Goal: Book appointment/travel/reservation

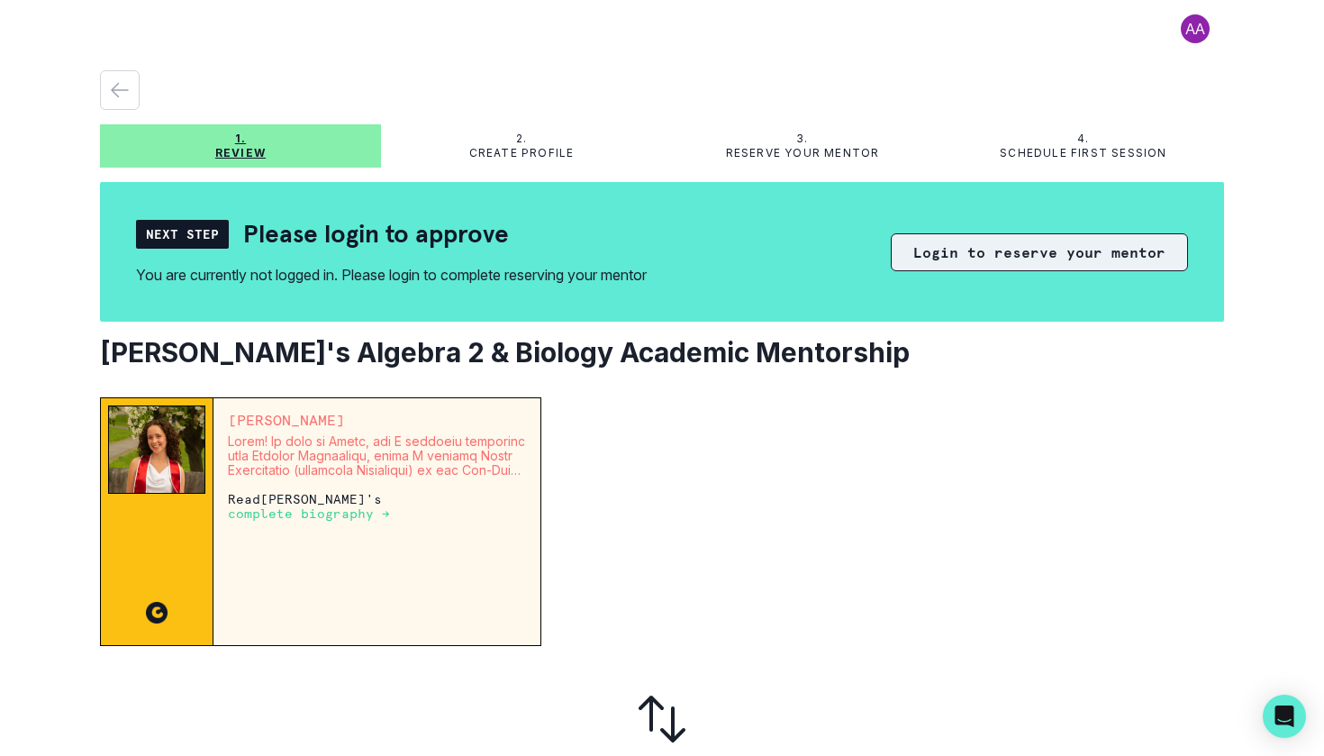
click at [1038, 265] on button "Login to reserve your mentor" at bounding box center [1039, 252] width 297 height 38
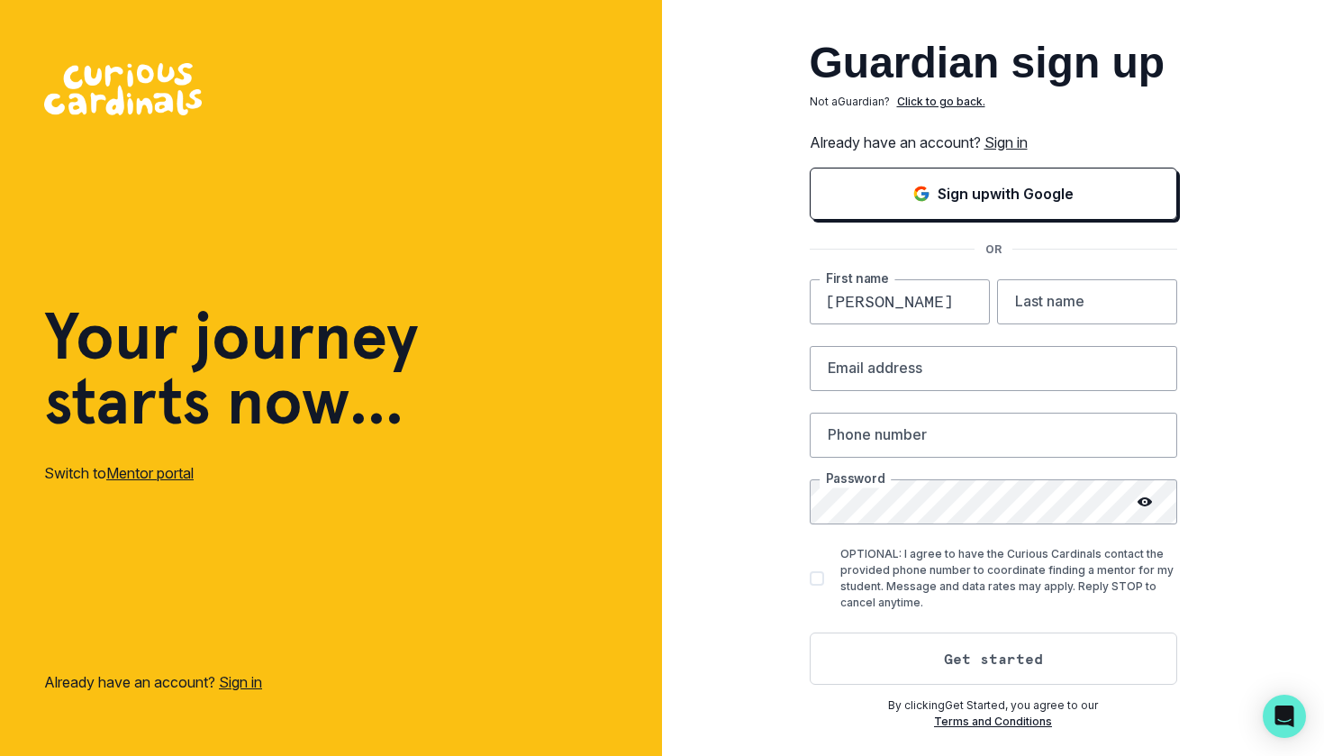
type input "[PERSON_NAME]"
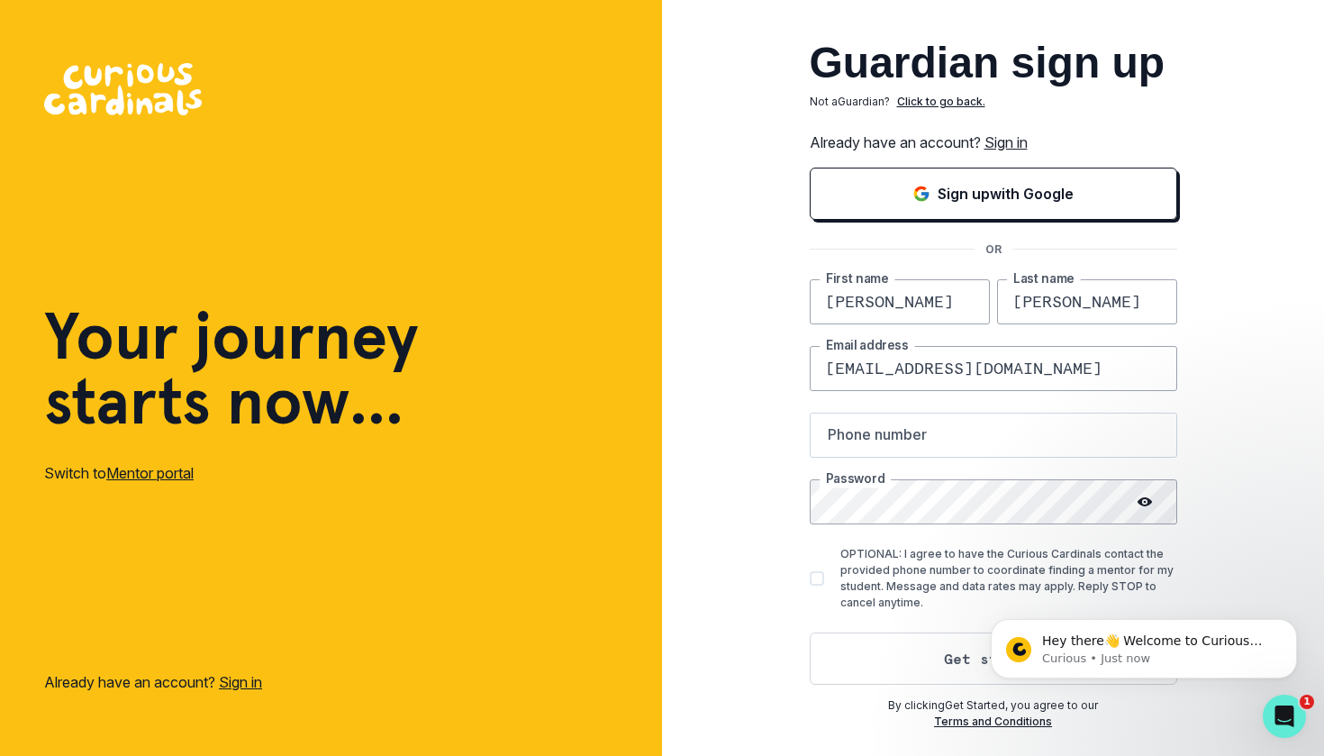
type input "[EMAIL_ADDRESS][DOMAIN_NAME]"
type input "2165360854"
click at [1240, 487] on div "Guardian sign up Not a Guardian ? Click to go back. Already have an account? Si…" at bounding box center [993, 378] width 662 height 756
click at [820, 578] on span at bounding box center [817, 578] width 14 height 14
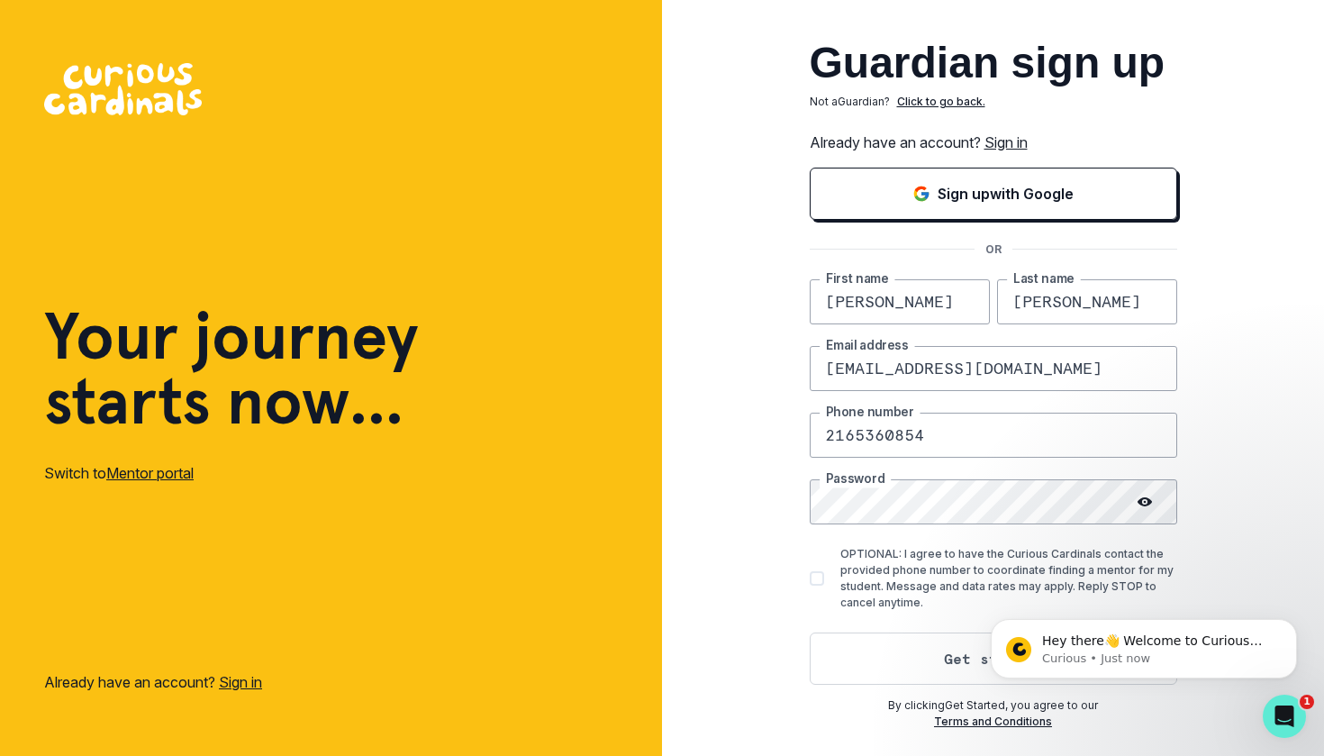
click at [810, 578] on input "OPTIONAL: I agree to have the Curious Cardinals contact the provided phone numb…" at bounding box center [809, 577] width 1 height 1
checkbox input "true"
click at [956, 657] on button "Get started" at bounding box center [993, 658] width 367 height 52
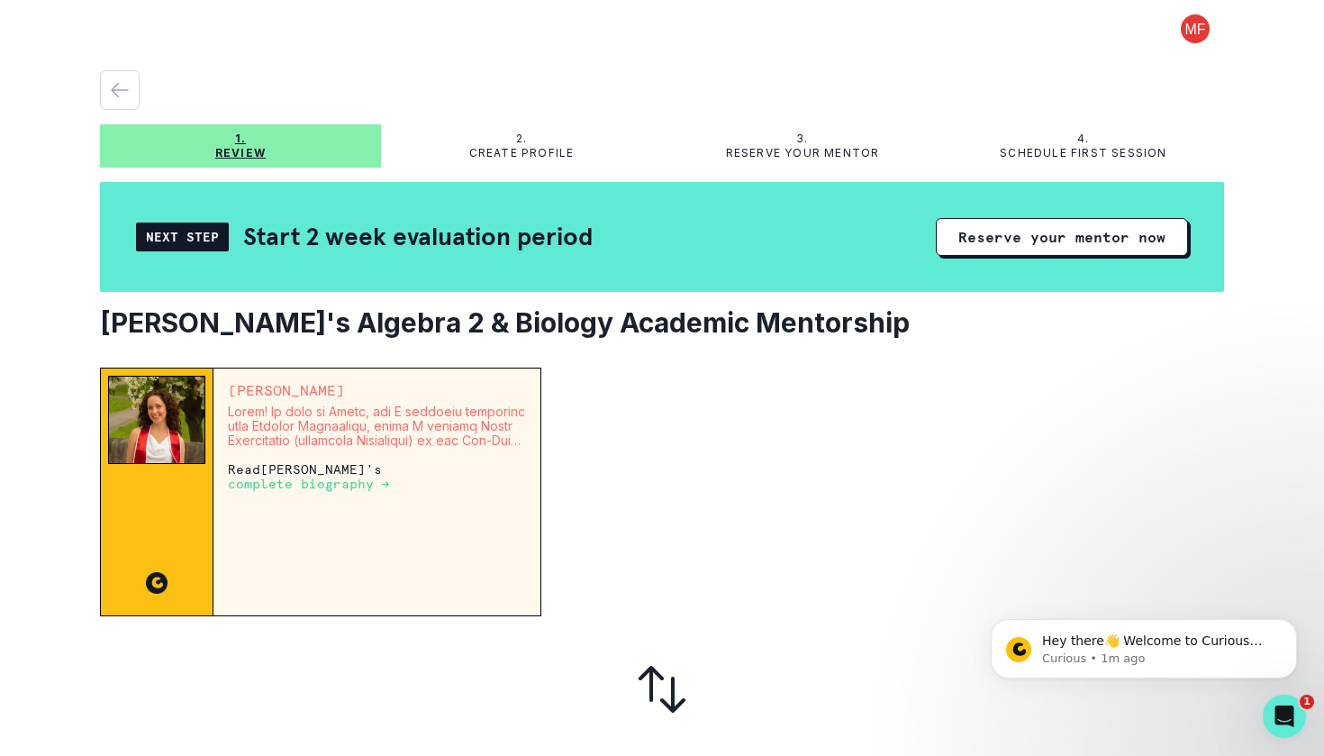
click at [187, 242] on div "Next Step" at bounding box center [182, 236] width 93 height 29
click at [1044, 225] on button "Reserve your mentor now" at bounding box center [1062, 237] width 252 height 38
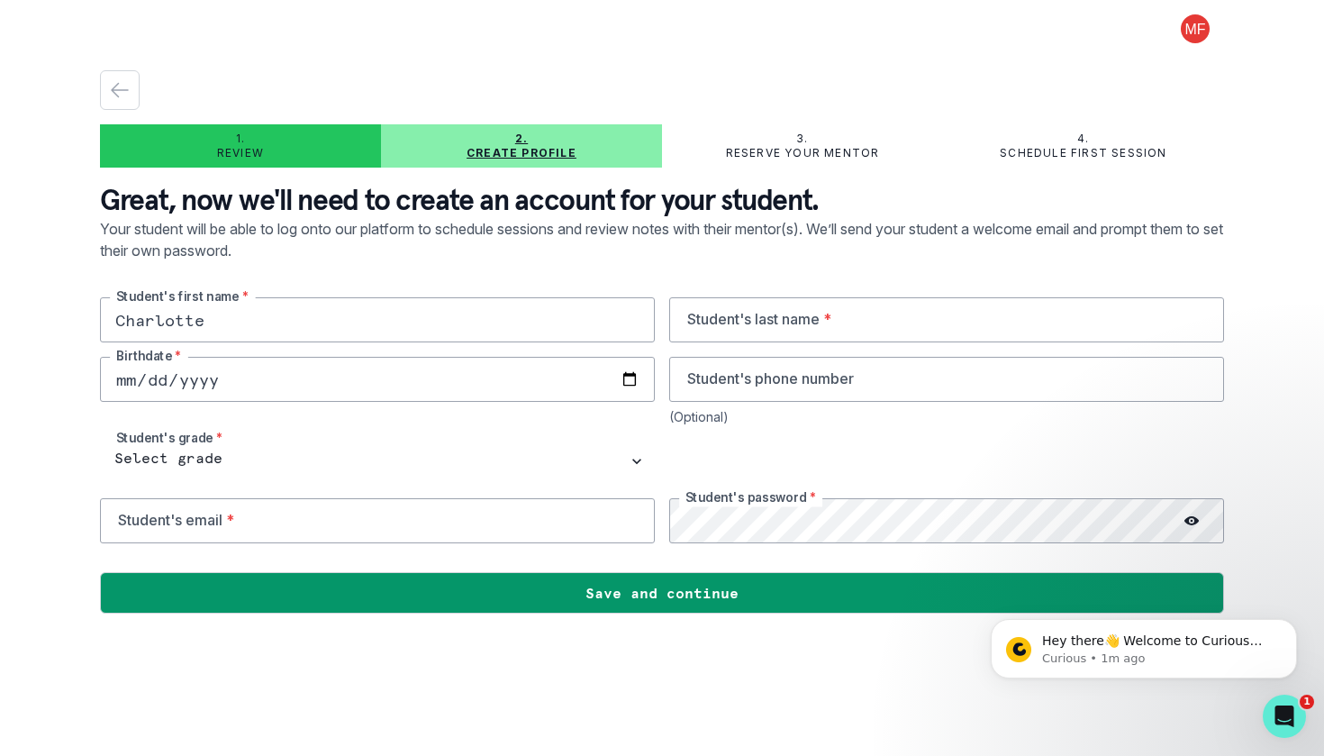
type input "Charlotte"
type input "[PERSON_NAME]"
click at [468, 386] on input "date" at bounding box center [377, 379] width 555 height 45
click at [214, 375] on input "[DATE]" at bounding box center [377, 379] width 555 height 45
type input "[DATE]"
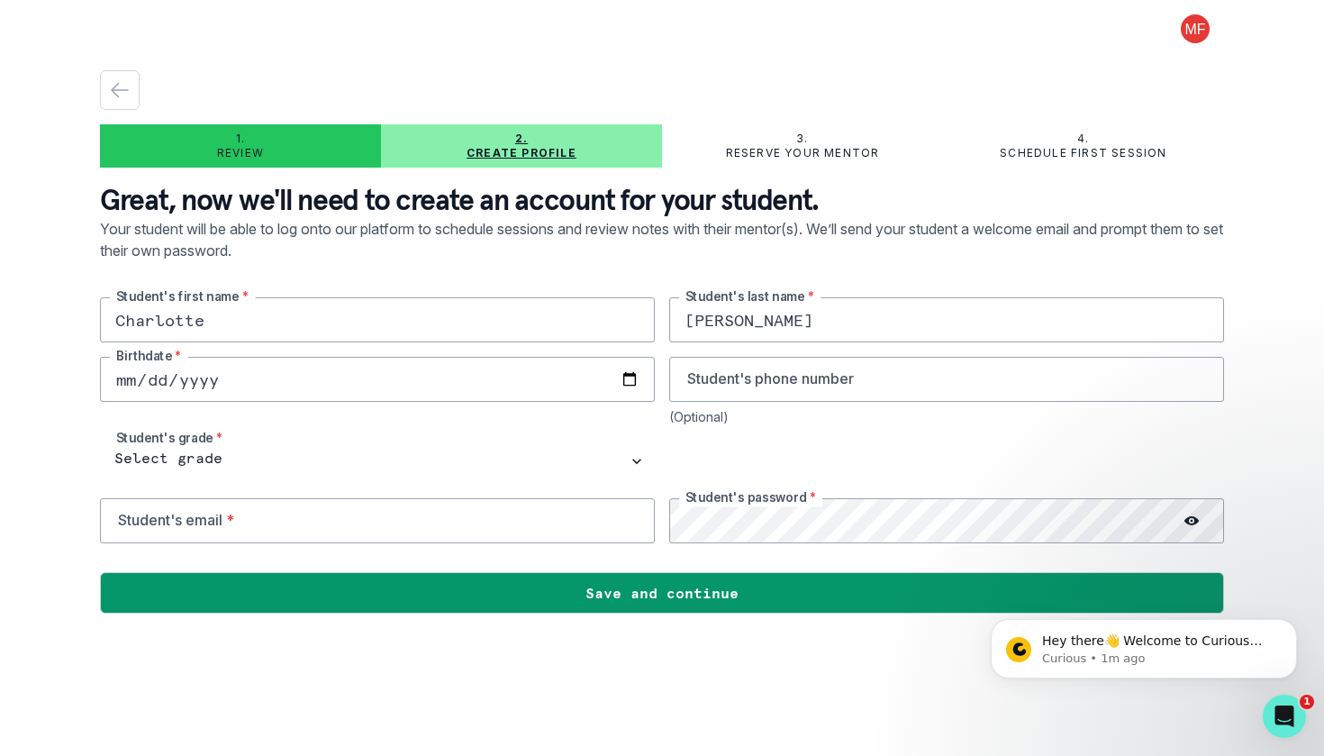
click at [325, 408] on div "[DEMOGRAPHIC_DATA] Birthdate *" at bounding box center [377, 391] width 555 height 68
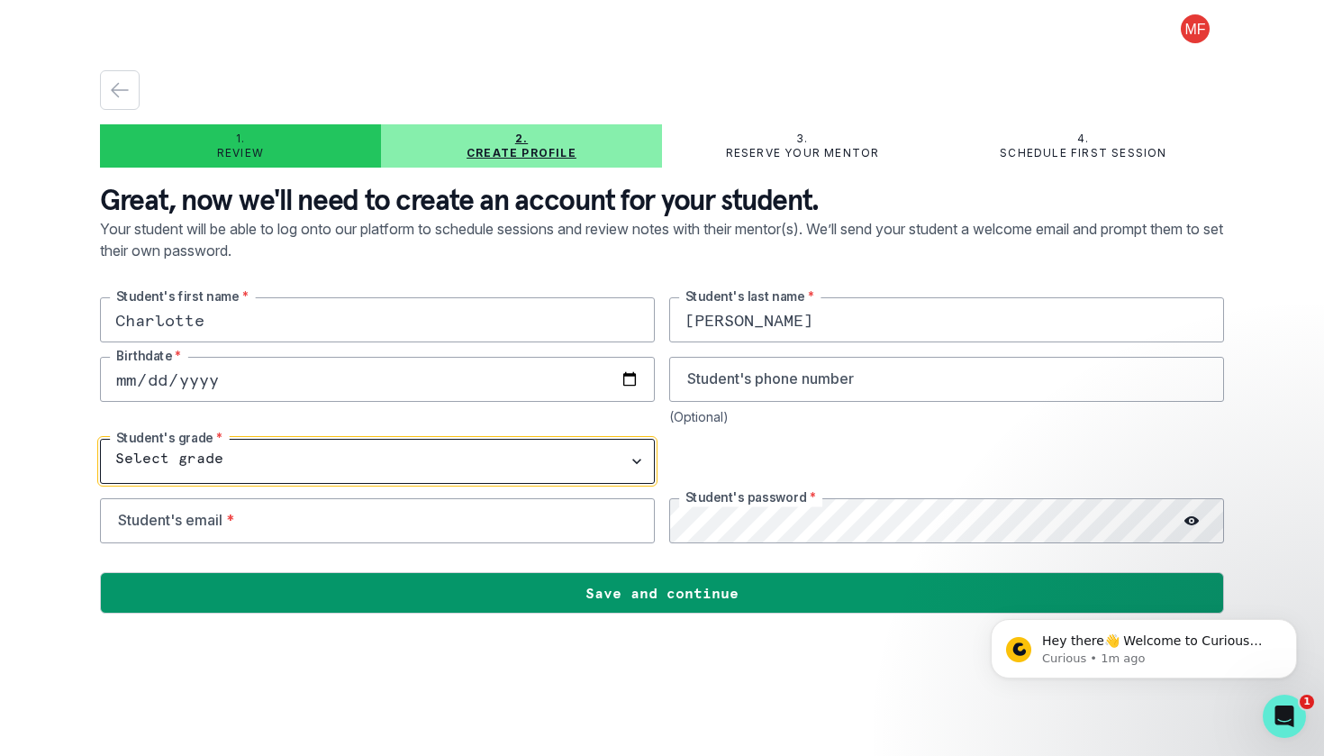
select select "9th Grade"
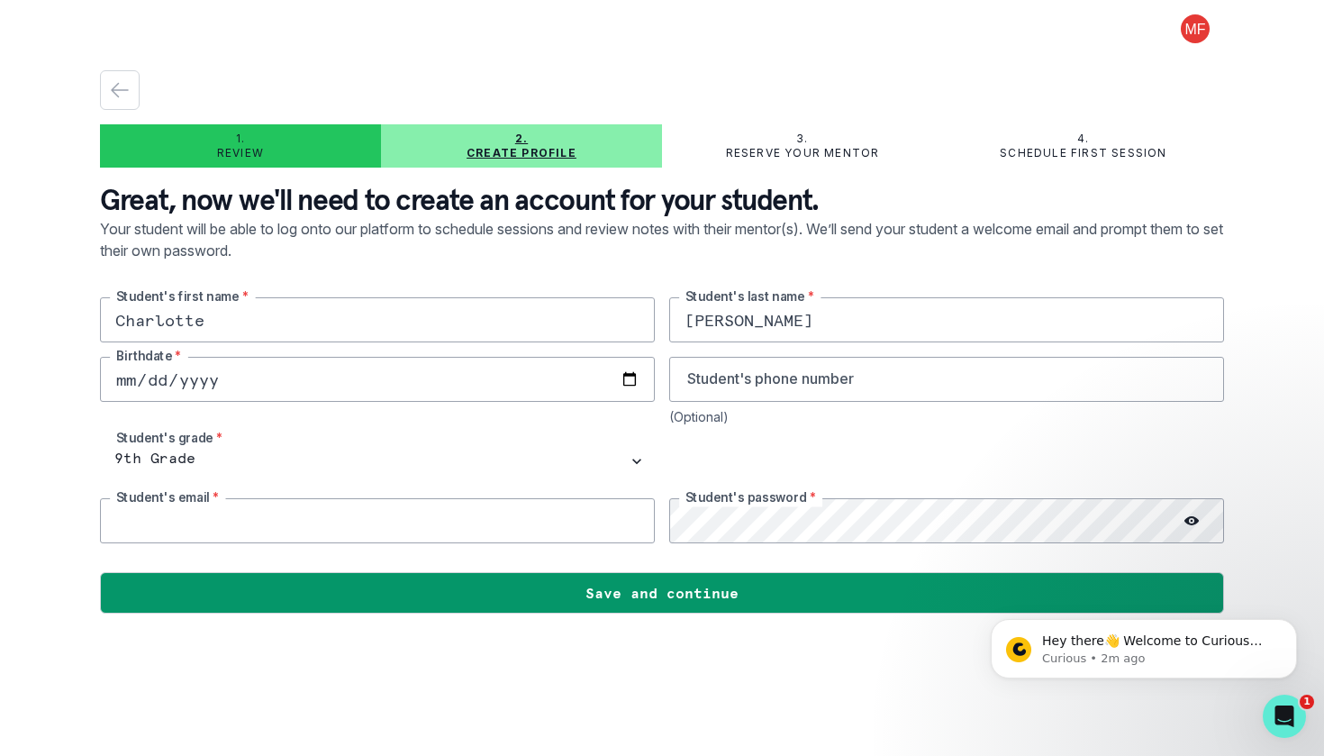
click at [530, 525] on input "email" at bounding box center [377, 520] width 555 height 45
type input "[EMAIL_ADDRESS][DOMAIN_NAME]"
click at [1186, 520] on icon at bounding box center [1191, 520] width 14 height 9
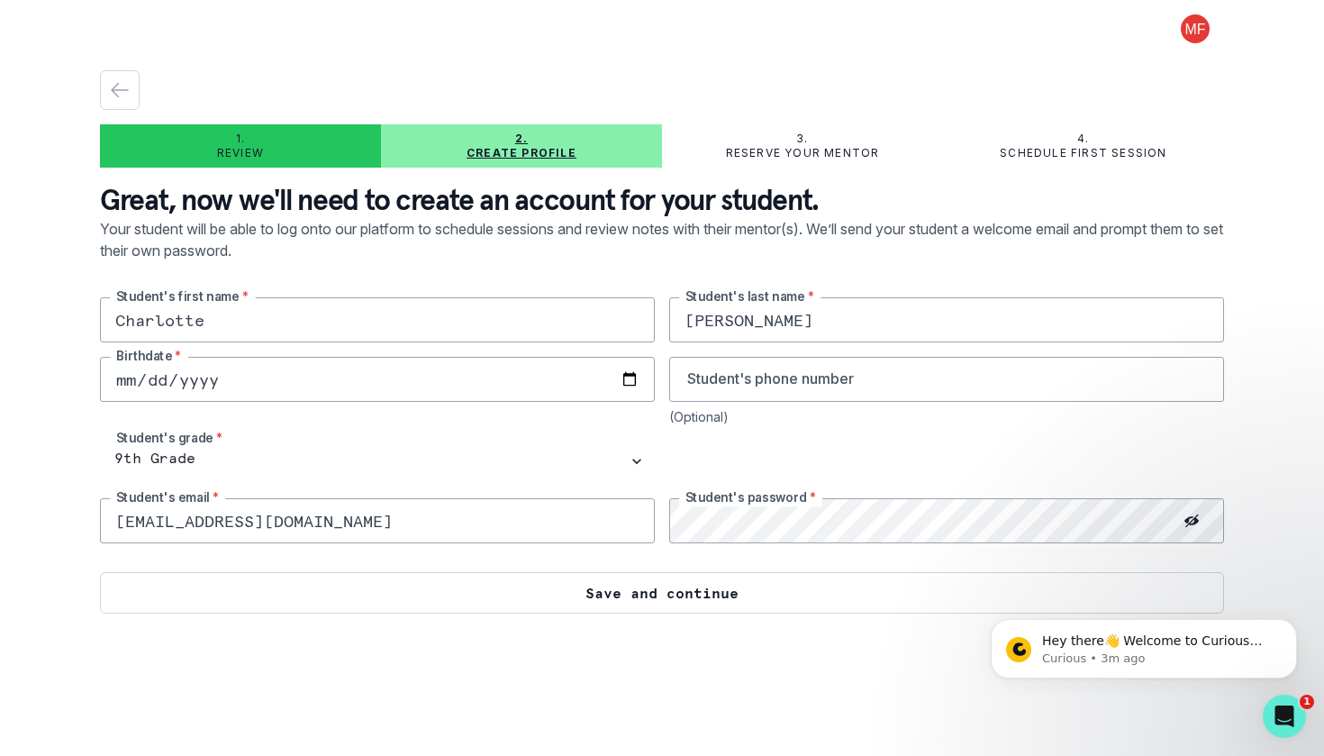
click at [684, 598] on button "Save and continue" at bounding box center [662, 592] width 1124 height 41
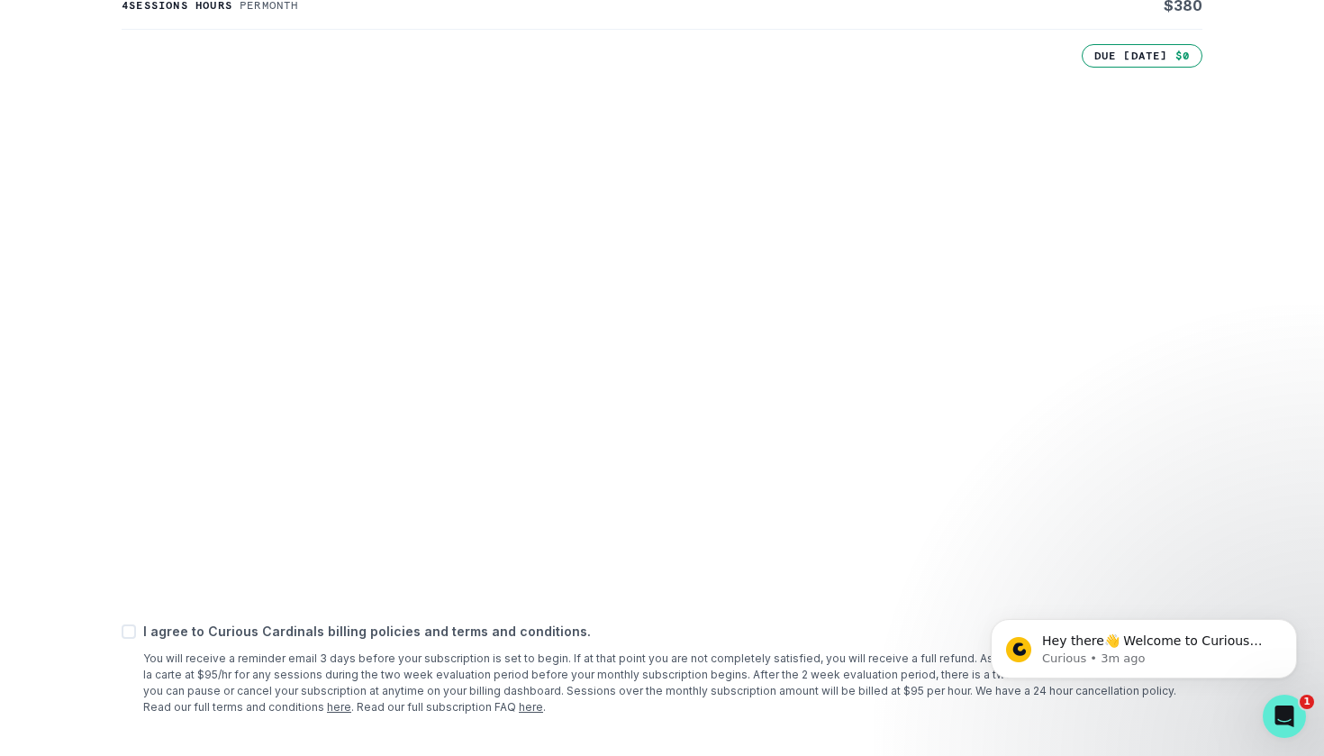
scroll to position [588, 0]
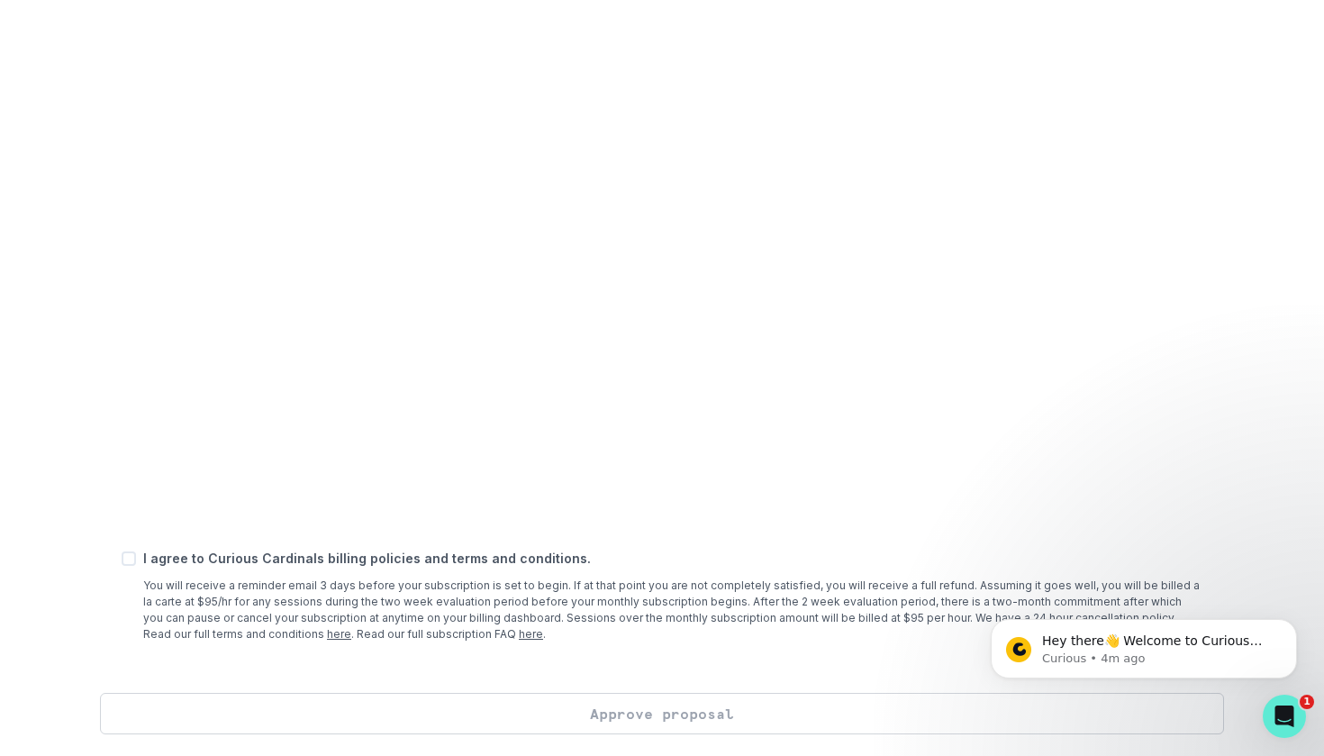
click at [62, 397] on div "1. Review 2. Create profile 3. Reserve your mentor 4. Schedule first session Ho…" at bounding box center [662, 378] width 1324 height 756
click at [272, 562] on p "I agree to Curious Cardinals billing policies and terms and conditions." at bounding box center [672, 557] width 1059 height 19
click at [130, 558] on span at bounding box center [129, 558] width 14 height 14
click at [122, 558] on input "checkbox" at bounding box center [121, 557] width 1 height 1
checkbox input "true"
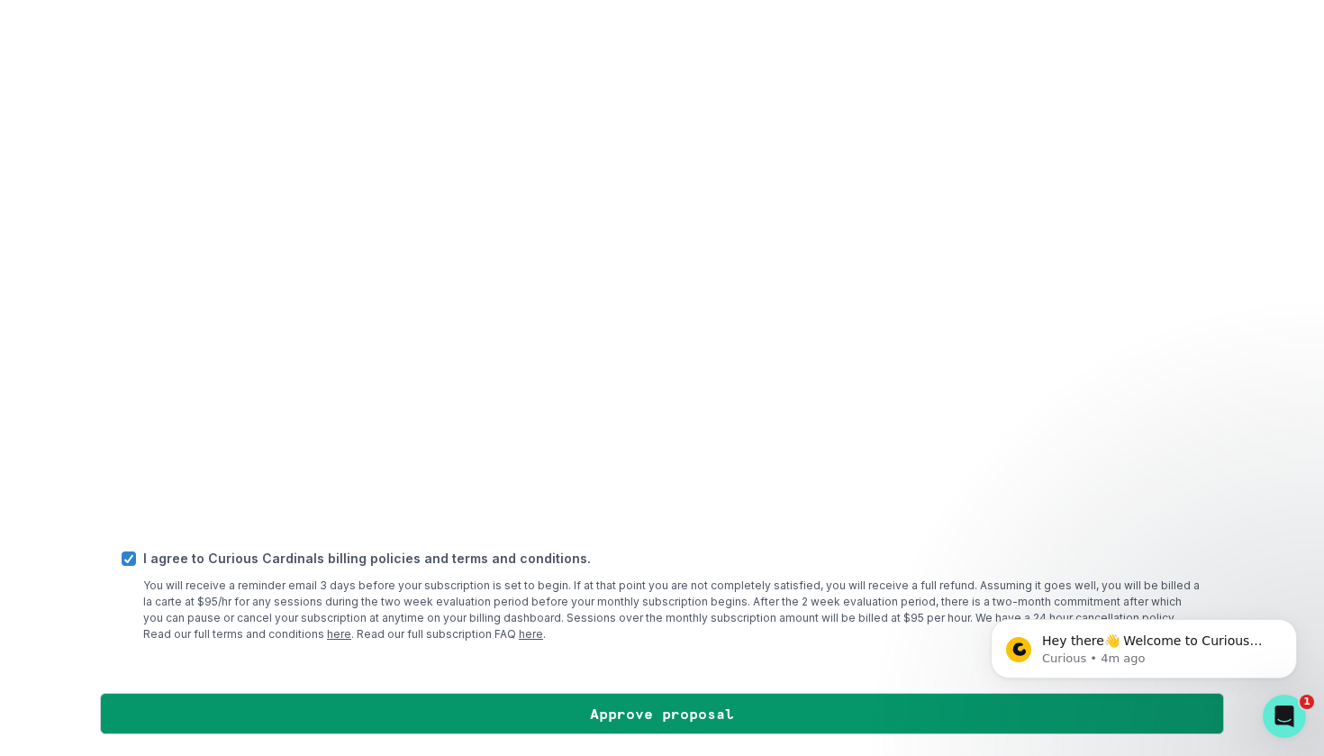
click at [74, 543] on div "1. Review 2. Create profile 3. Reserve your mentor 4. Schedule first session Ho…" at bounding box center [662, 378] width 1324 height 756
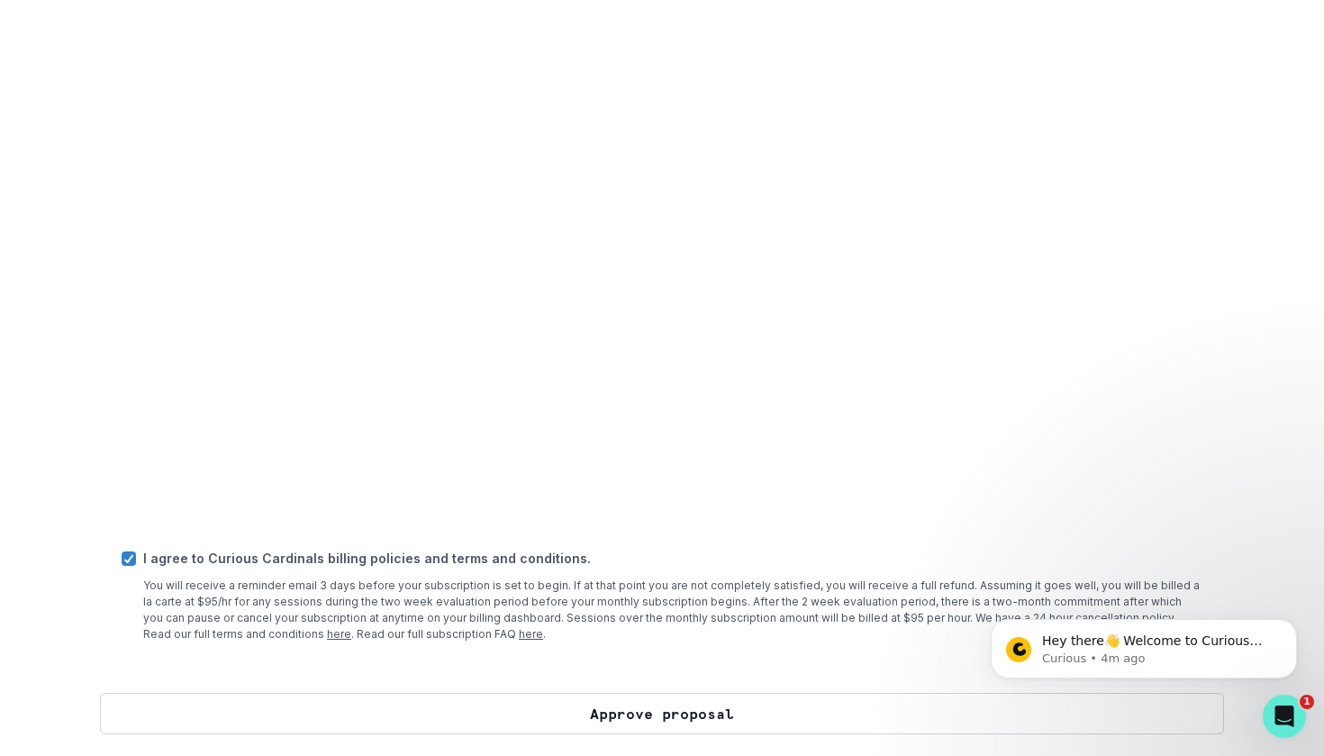
click at [649, 698] on button "Approve proposal" at bounding box center [662, 713] width 1124 height 41
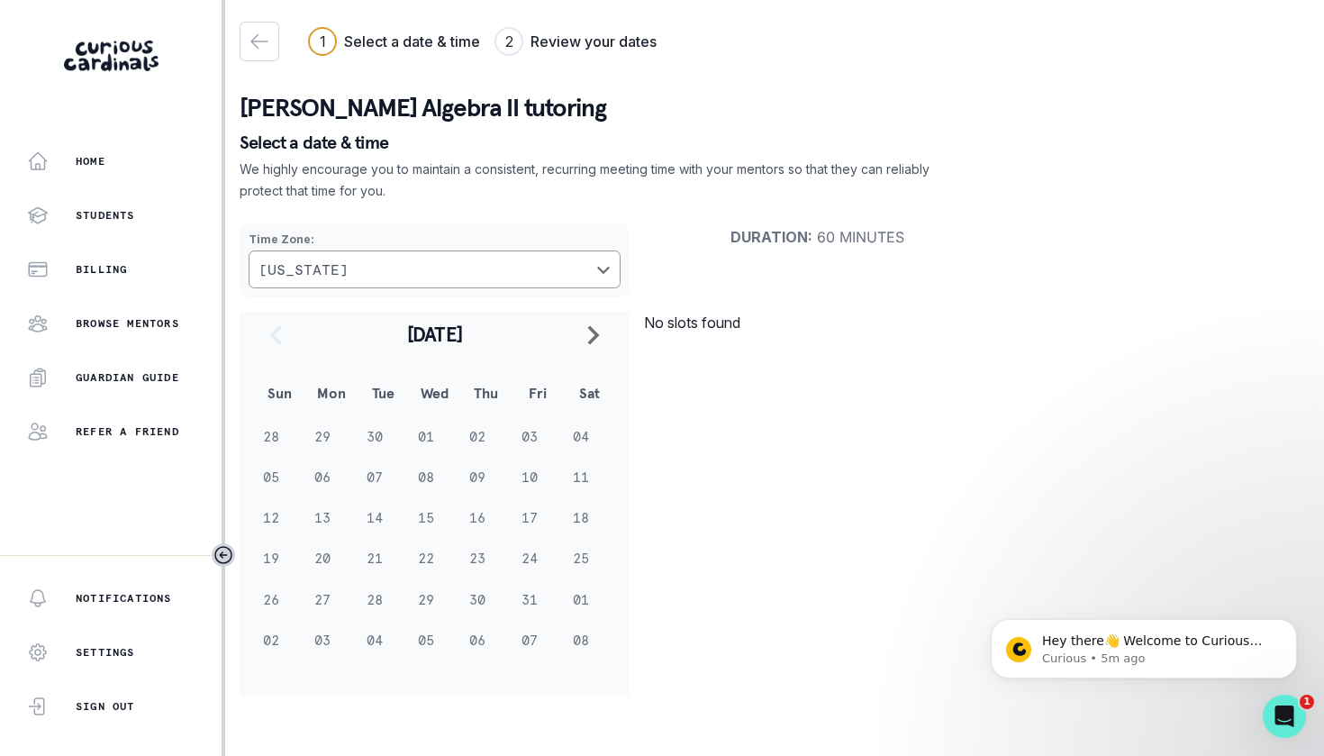
click at [272, 476] on td "05" at bounding box center [279, 477] width 51 height 41
click at [599, 346] on icon "navigate to next month" at bounding box center [594, 335] width 22 height 22
click at [273, 339] on icon "navigate to previous month" at bounding box center [276, 334] width 12 height 19
click at [692, 323] on p "No slots found" at bounding box center [817, 323] width 347 height 22
click at [652, 173] on p "We highly encourage you to maintain a consistent, recurring meeting time with y…" at bounding box center [586, 180] width 692 height 43
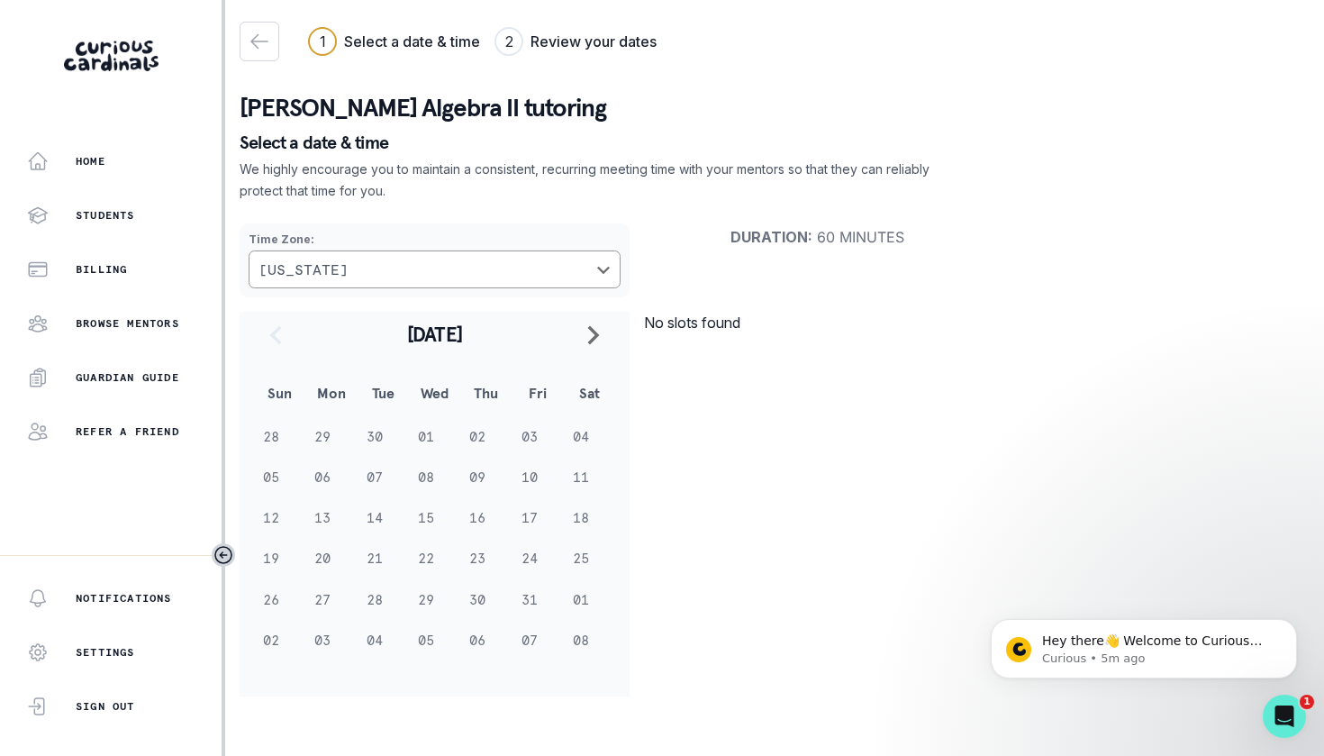
click at [245, 147] on p "Select a date & time" at bounding box center [775, 142] width 1070 height 18
click at [274, 476] on td "05" at bounding box center [279, 477] width 51 height 41
click at [573, 441] on td "04" at bounding box center [589, 436] width 51 height 41
click at [591, 334] on icon "navigate to next month" at bounding box center [594, 335] width 22 height 22
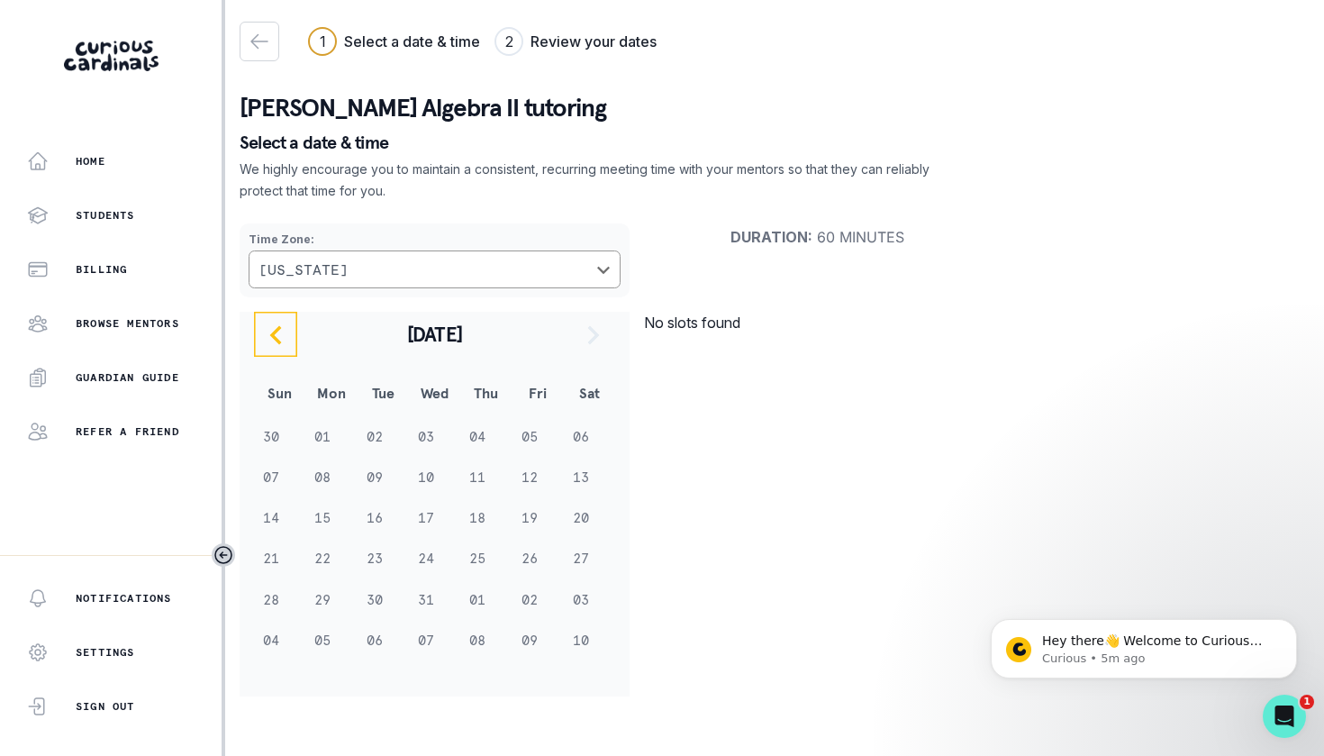
click at [267, 335] on icon "navigate to previous month" at bounding box center [276, 335] width 22 height 22
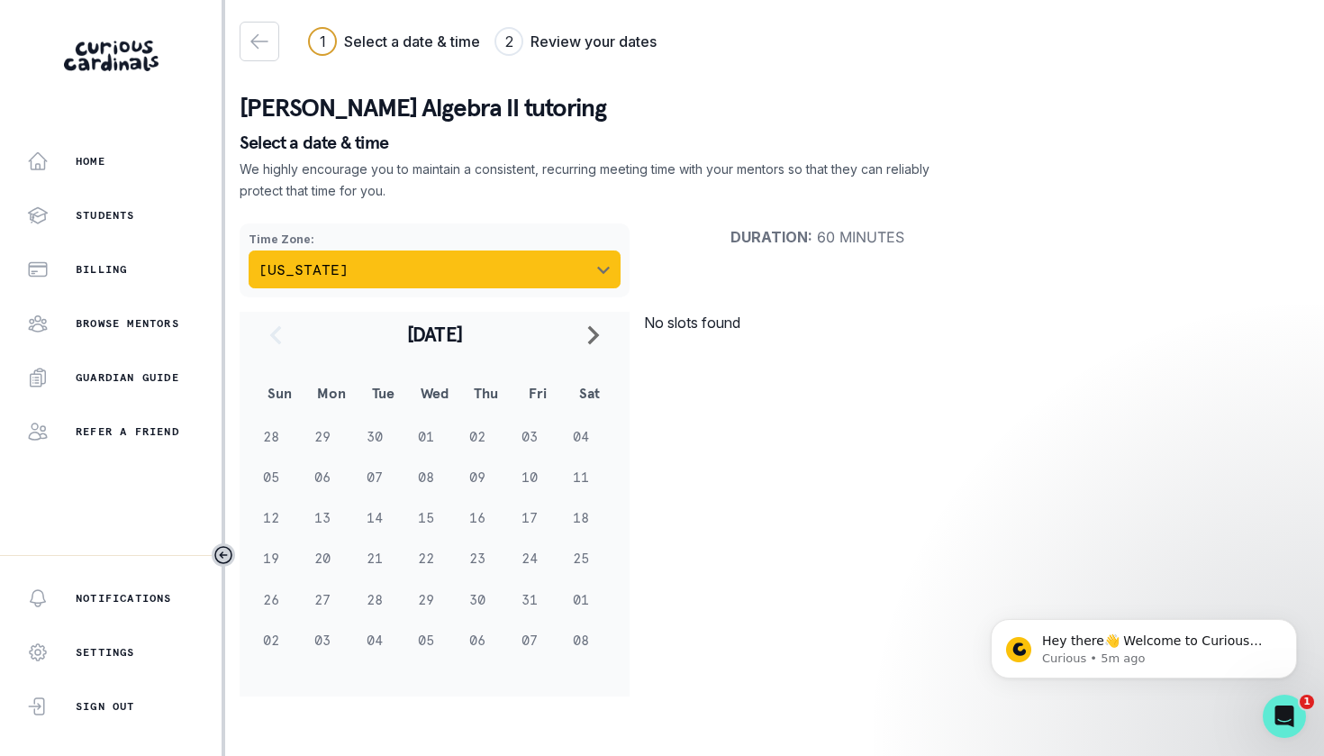
click at [331, 267] on button "[US_STATE]" at bounding box center [435, 269] width 372 height 38
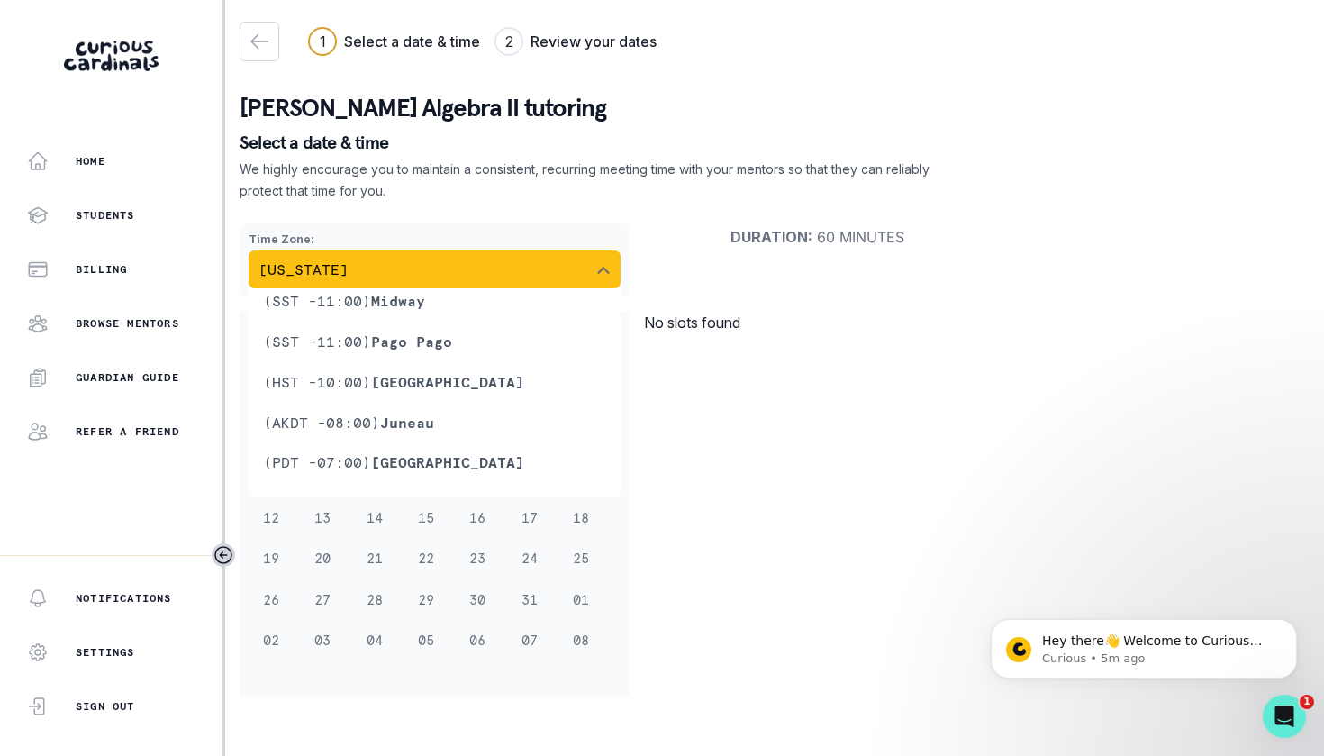
scroll to position [656, 0]
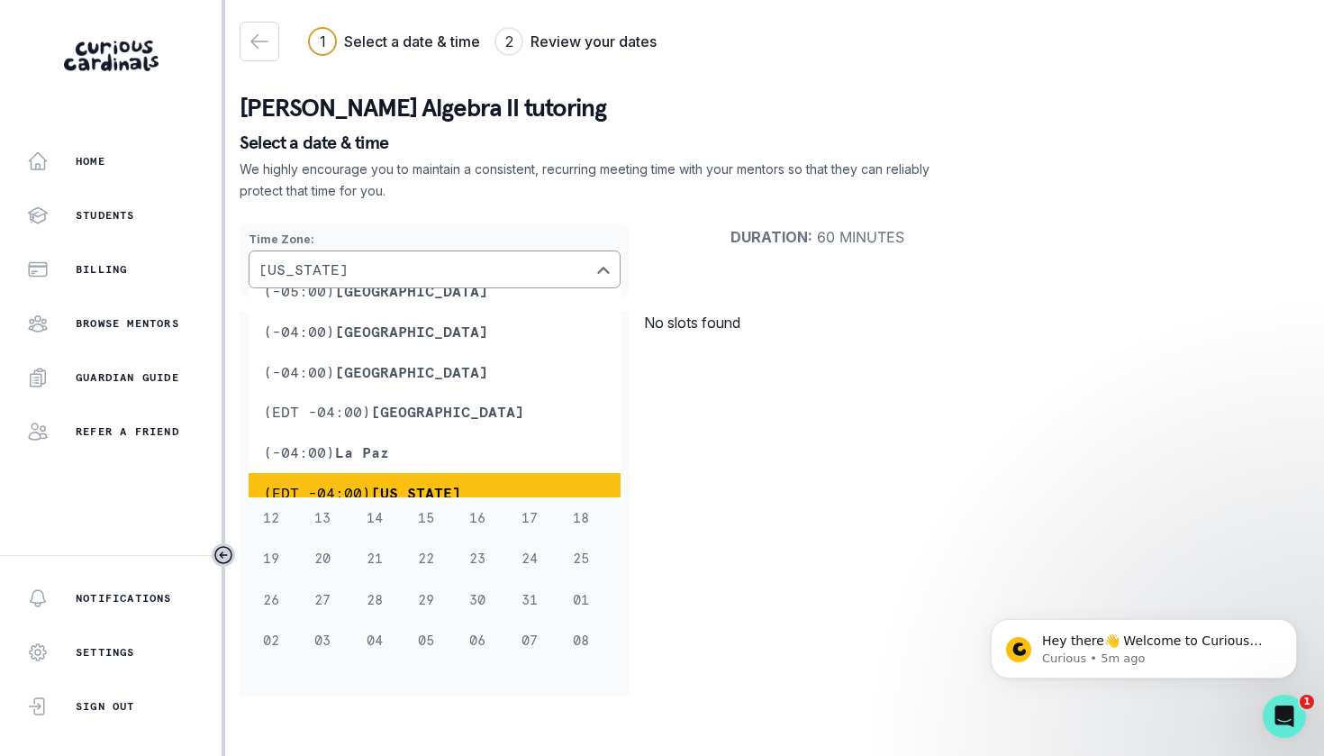
click at [346, 476] on li "(EDT -04:00) [US_STATE]" at bounding box center [435, 493] width 372 height 41
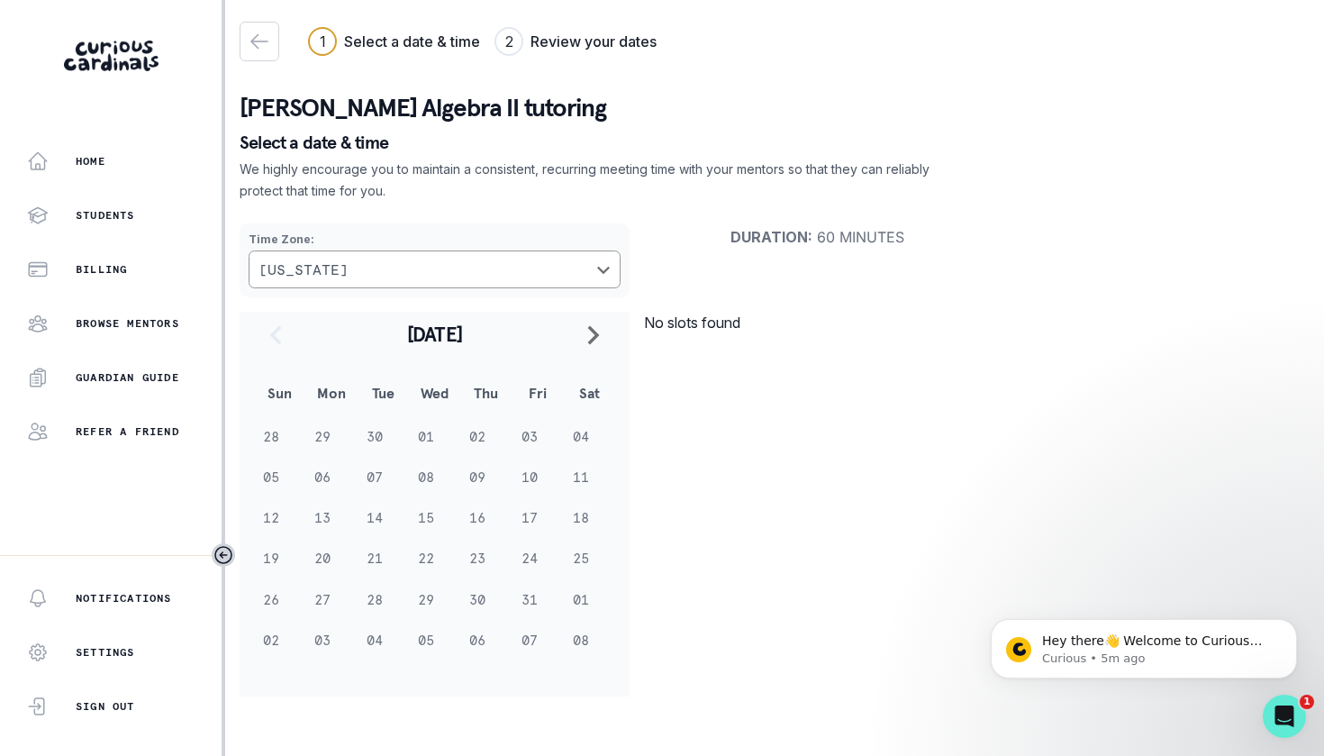
click at [428, 197] on p "We highly encourage you to maintain a consistent, recurring meeting time with y…" at bounding box center [586, 180] width 692 height 43
click at [108, 324] on p "Browse Mentors" at bounding box center [128, 323] width 104 height 14
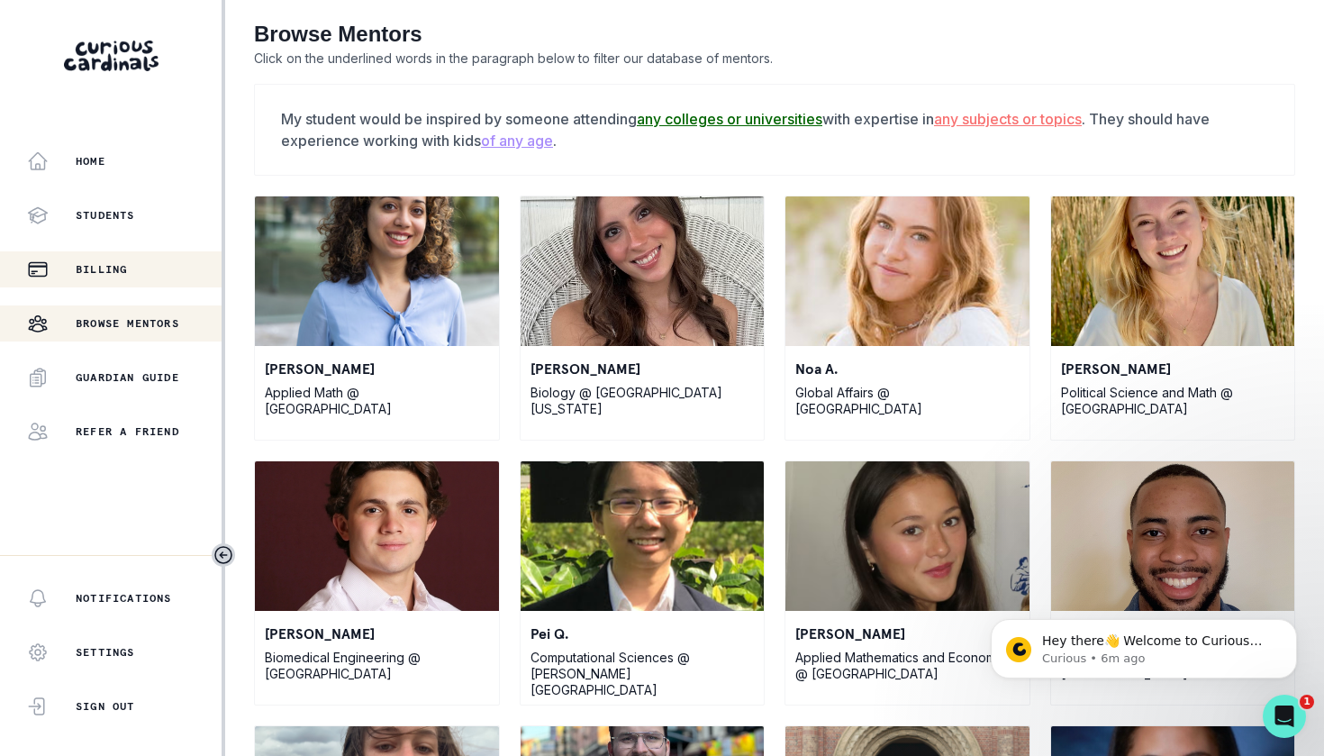
click at [96, 275] on p "Billing" at bounding box center [101, 269] width 51 height 14
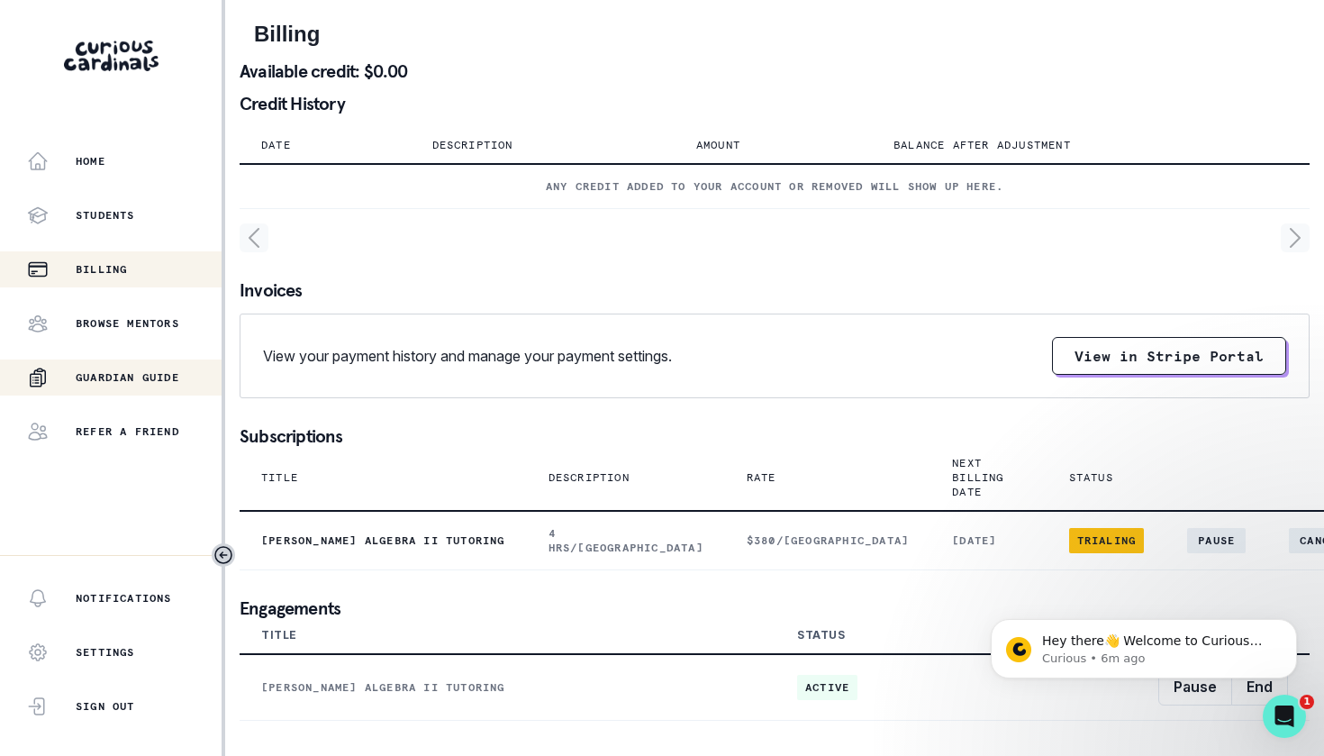
click at [105, 384] on p "Guardian Guide" at bounding box center [128, 377] width 104 height 14
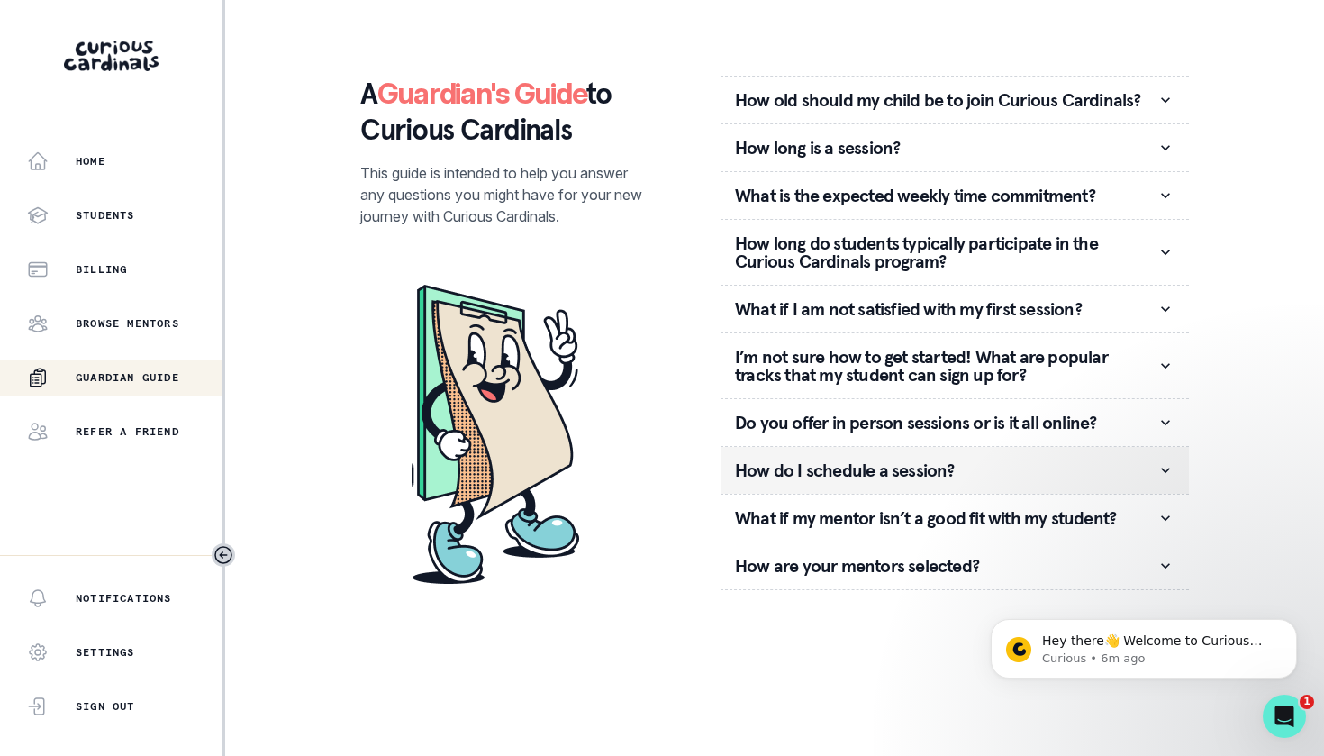
click at [798, 479] on p "How do I schedule a session?" at bounding box center [945, 470] width 421 height 18
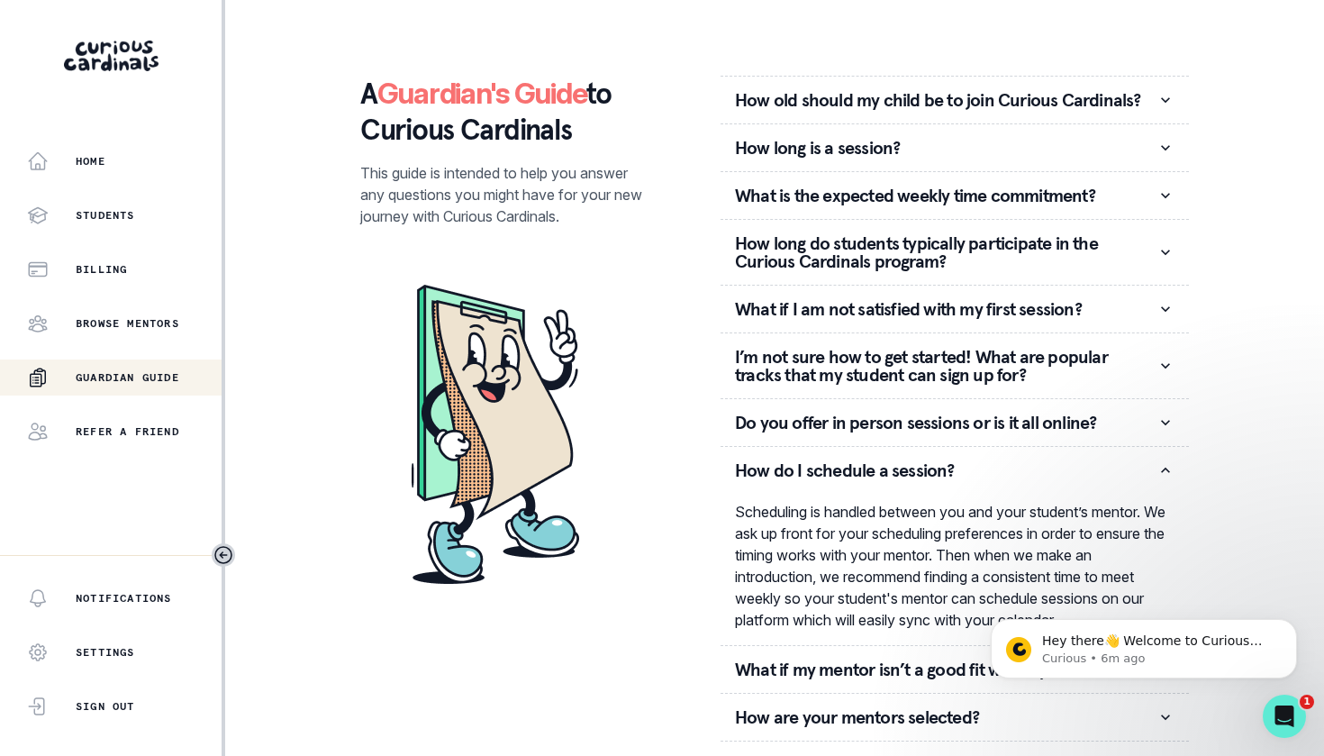
scroll to position [7, 0]
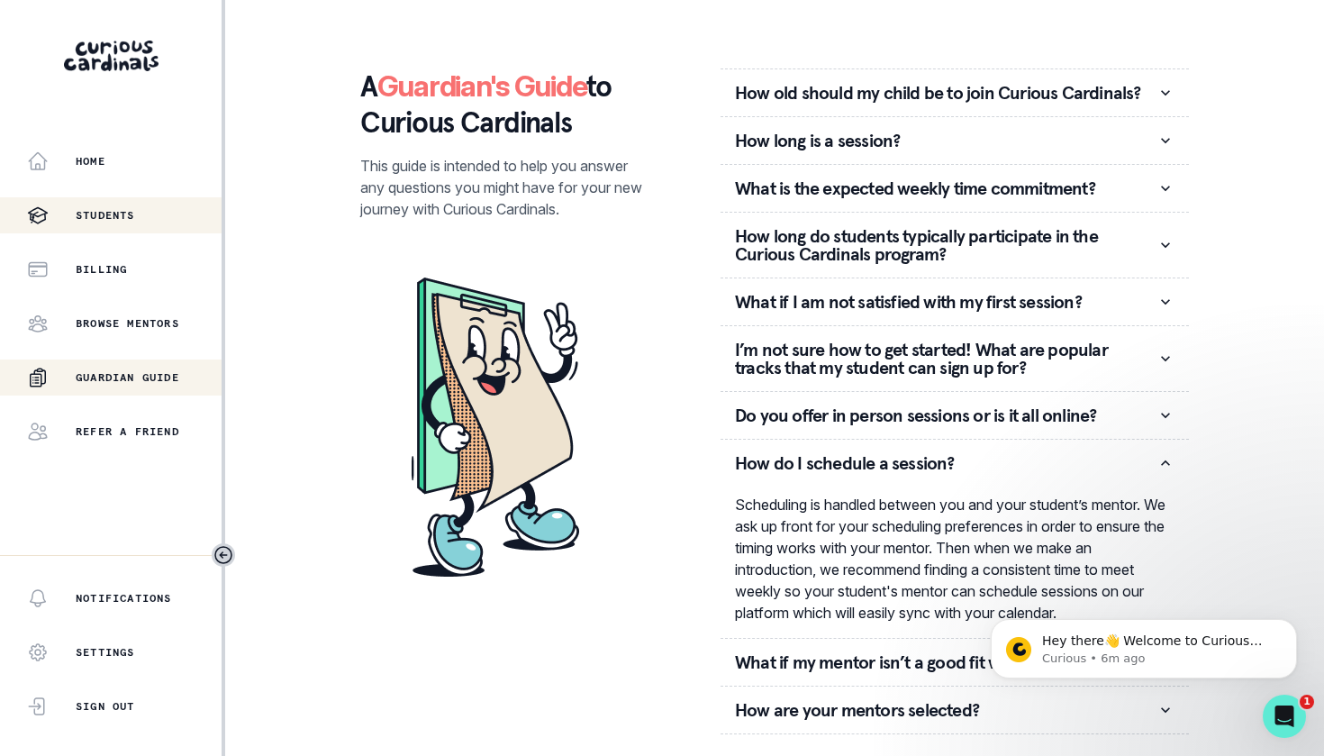
click at [143, 211] on div "Students" at bounding box center [124, 215] width 195 height 22
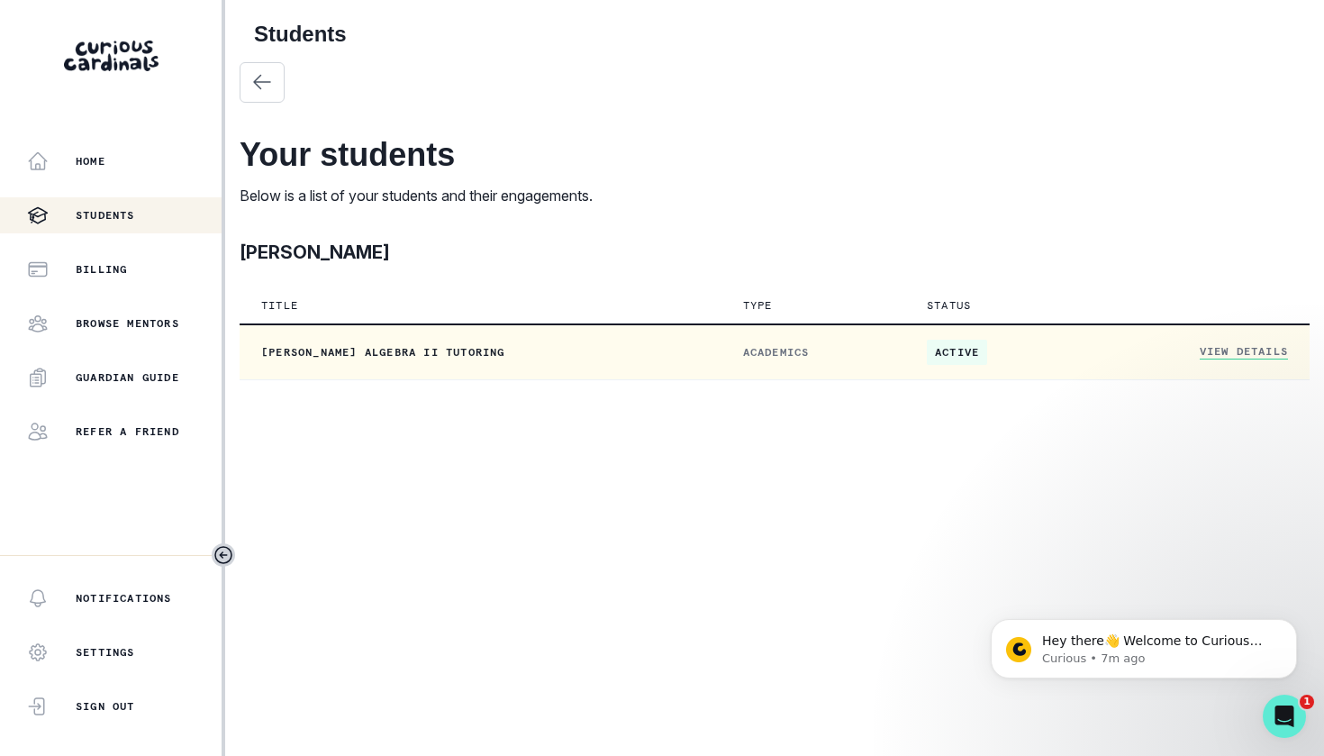
click at [1264, 354] on link "View Details" at bounding box center [1244, 351] width 88 height 15
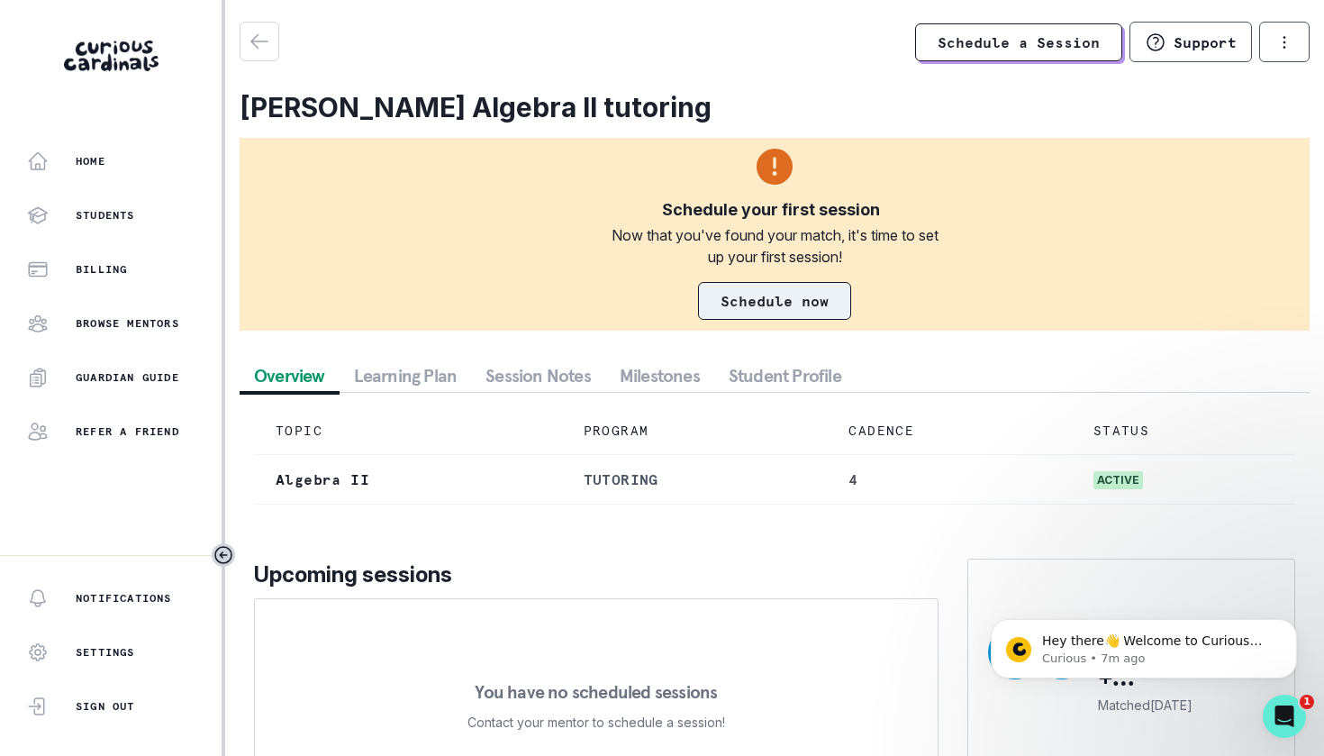
click at [779, 296] on link "Schedule now" at bounding box center [774, 301] width 153 height 38
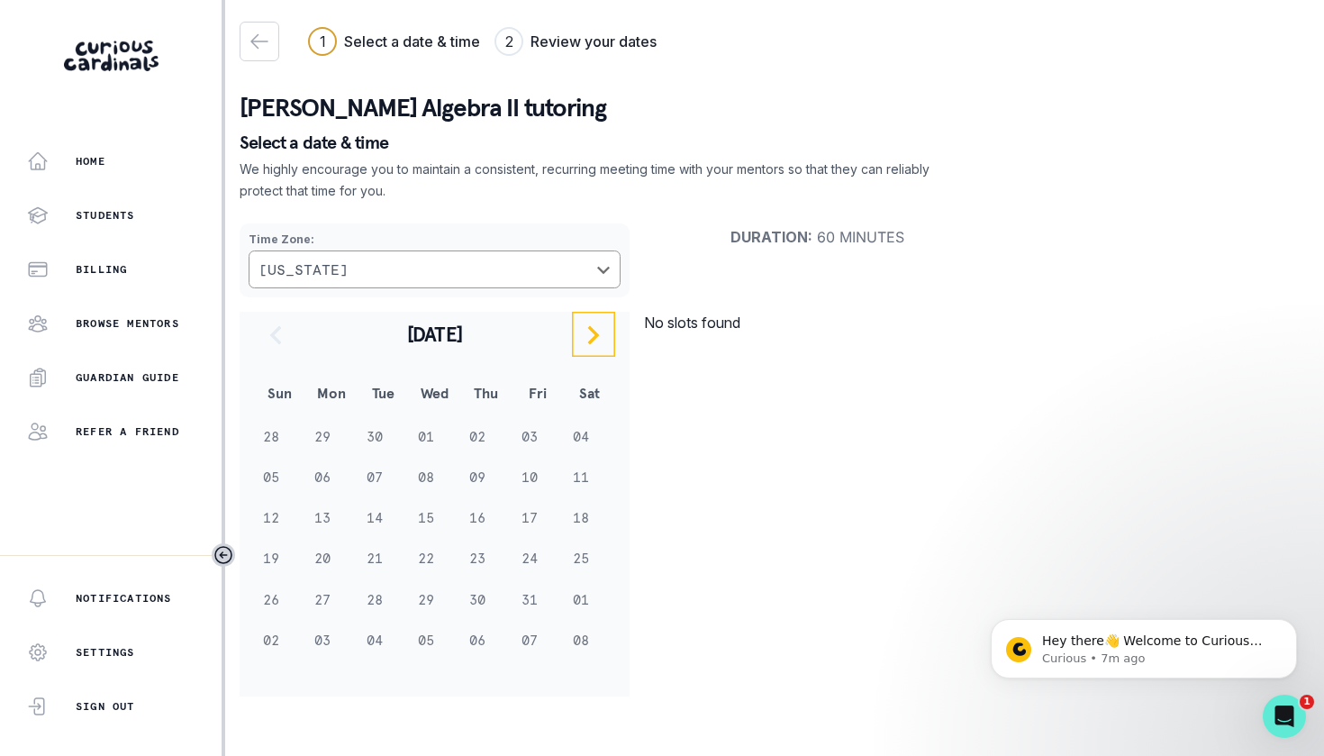
click at [594, 333] on icon "navigate to next month" at bounding box center [594, 334] width 12 height 19
click at [273, 338] on icon "navigate to previous month" at bounding box center [276, 334] width 12 height 19
click at [273, 476] on td "05" at bounding box center [279, 477] width 51 height 41
click at [327, 482] on td "06" at bounding box center [330, 477] width 51 height 41
click at [373, 478] on td "07" at bounding box center [383, 477] width 51 height 41
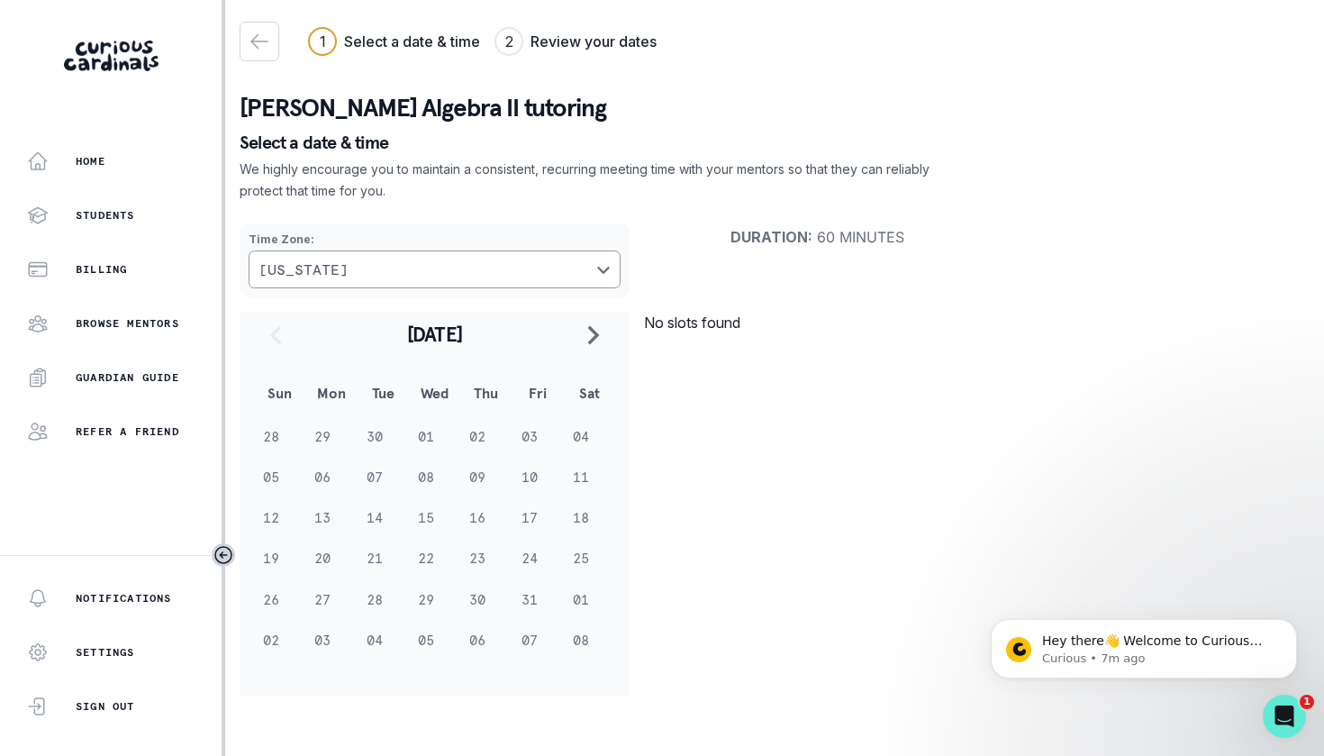
click at [376, 527] on td "14" at bounding box center [383, 517] width 51 height 41
click at [373, 563] on td "21" at bounding box center [383, 558] width 51 height 41
click at [378, 605] on td "28" at bounding box center [383, 599] width 51 height 41
click at [374, 645] on td "04" at bounding box center [383, 640] width 51 height 41
click at [324, 434] on td "29" at bounding box center [330, 436] width 51 height 41
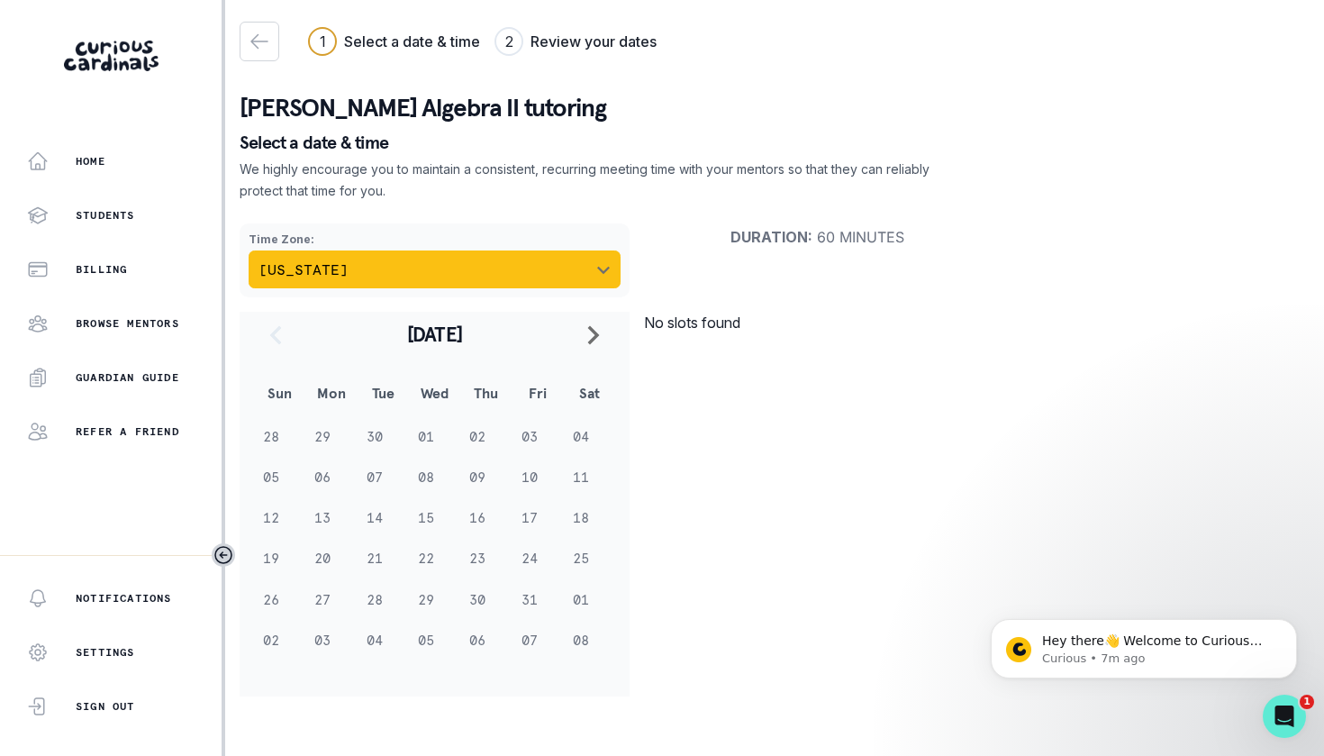
click at [607, 269] on icon "Choose a timezone" at bounding box center [603, 271] width 13 height 8
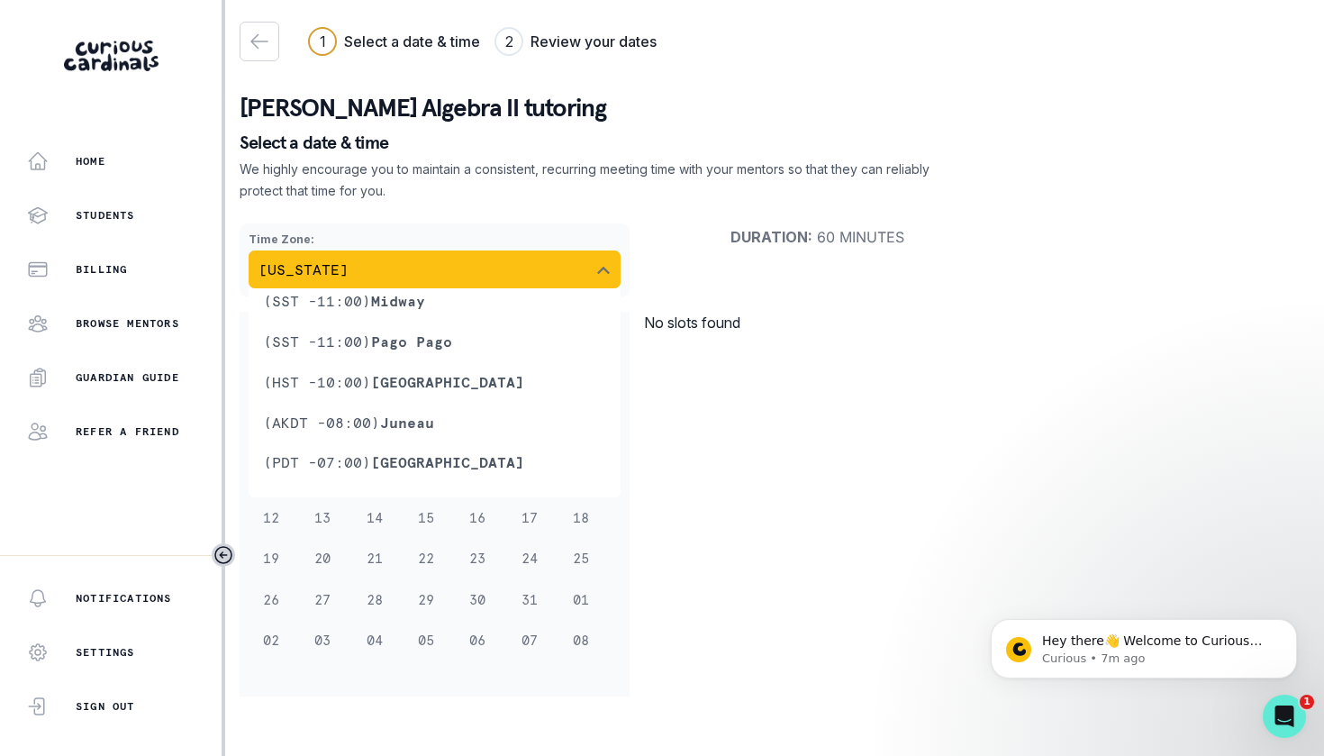
scroll to position [656, 0]
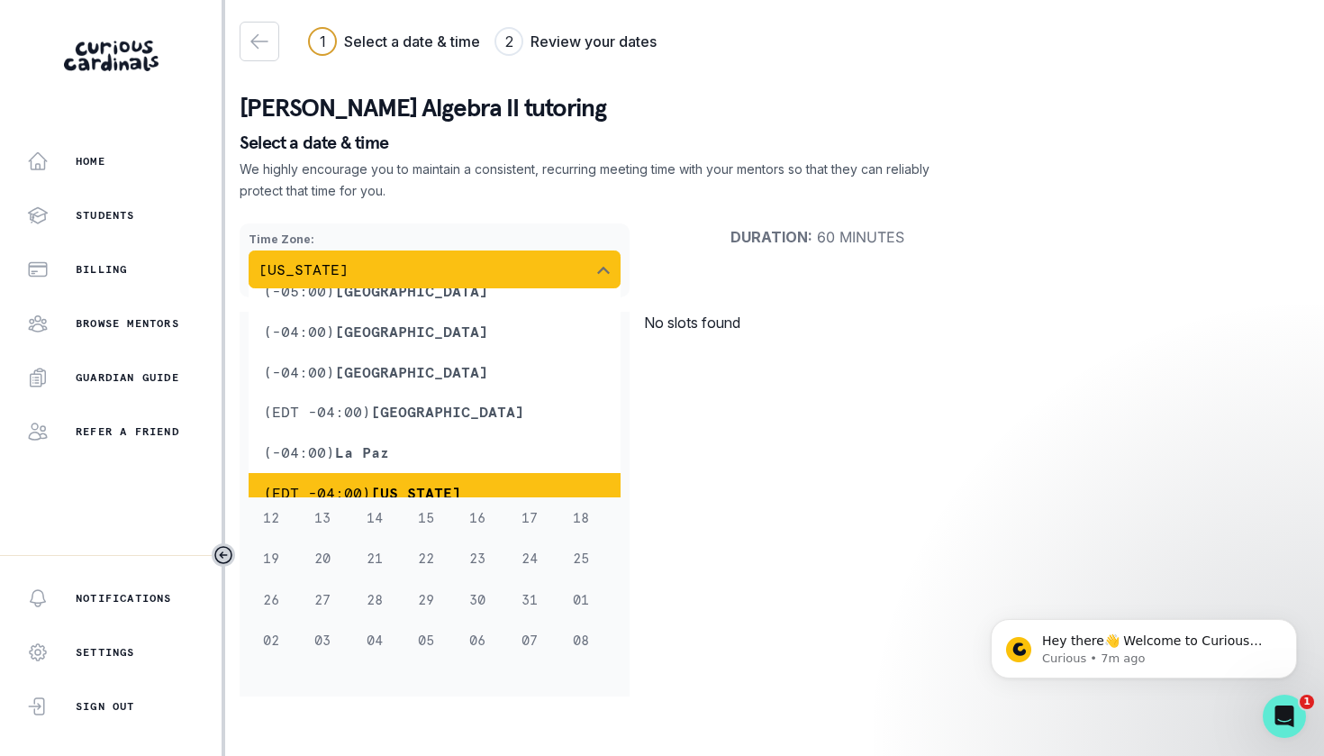
click at [607, 269] on icon "Choose a timezone" at bounding box center [603, 270] width 14 height 14
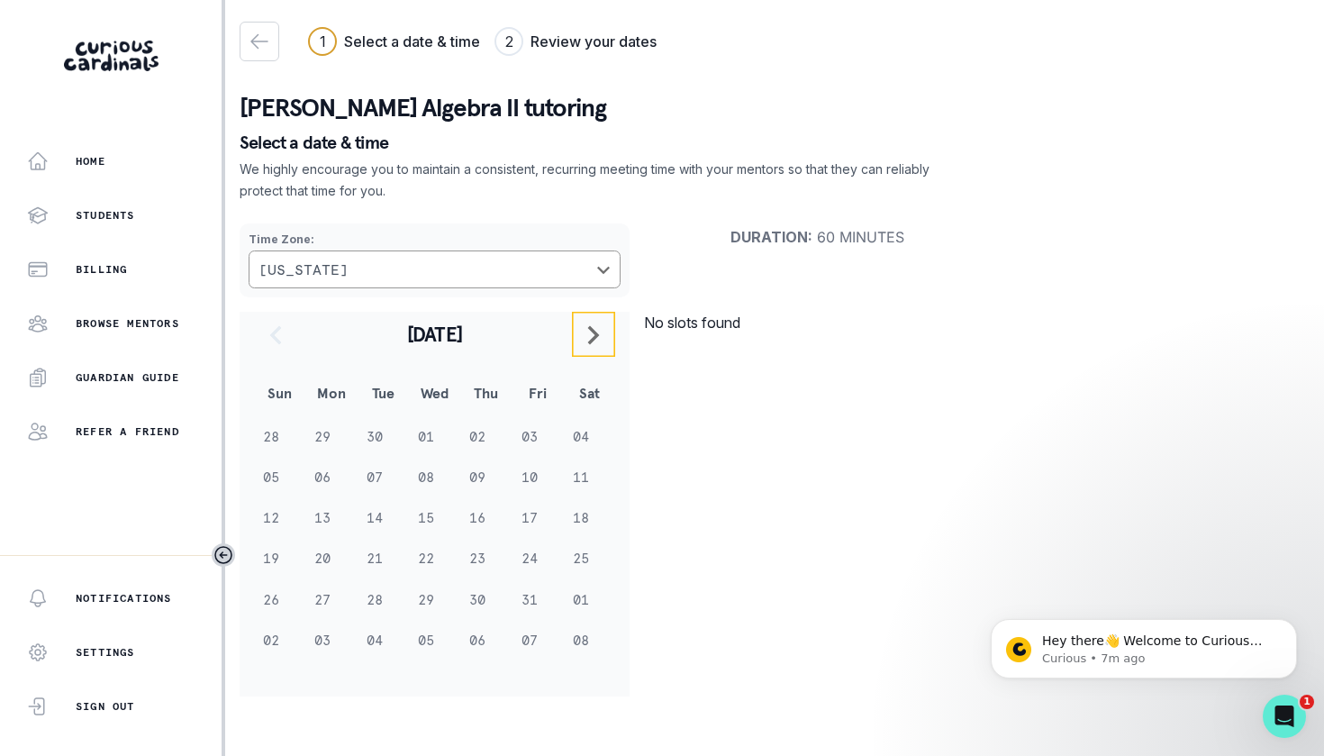
click at [593, 314] on button "navigate to next month" at bounding box center [593, 334] width 43 height 45
click at [599, 339] on icon "navigate to next month" at bounding box center [594, 335] width 22 height 22
click at [599, 339] on div "[DATE]" at bounding box center [434, 333] width 361 height 43
click at [276, 330] on icon "navigate to previous month" at bounding box center [276, 335] width 22 height 22
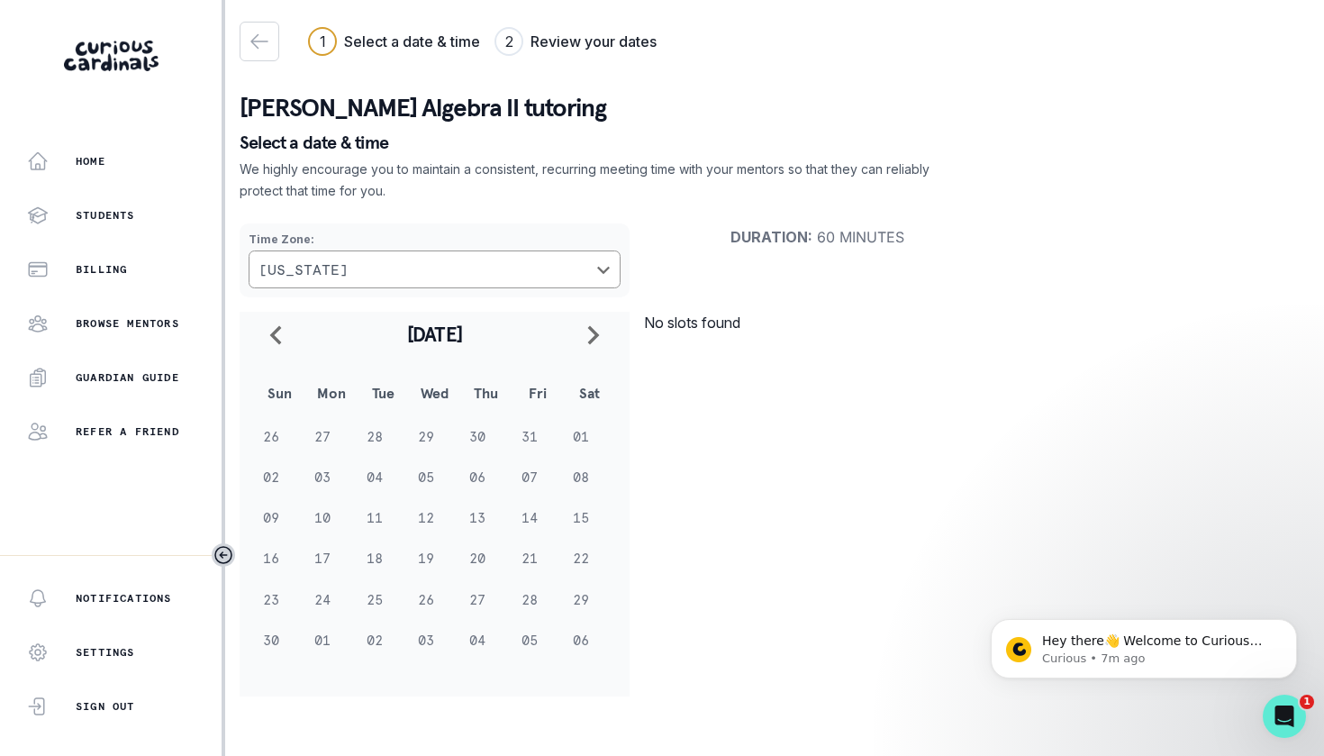
click at [276, 330] on icon "navigate to previous month" at bounding box center [276, 335] width 22 height 22
click at [599, 345] on icon "navigate to next month" at bounding box center [594, 335] width 22 height 22
click at [576, 466] on td "08" at bounding box center [589, 477] width 51 height 41
click at [525, 479] on td "07" at bounding box center [537, 477] width 51 height 41
click at [449, 481] on td "05" at bounding box center [434, 477] width 51 height 41
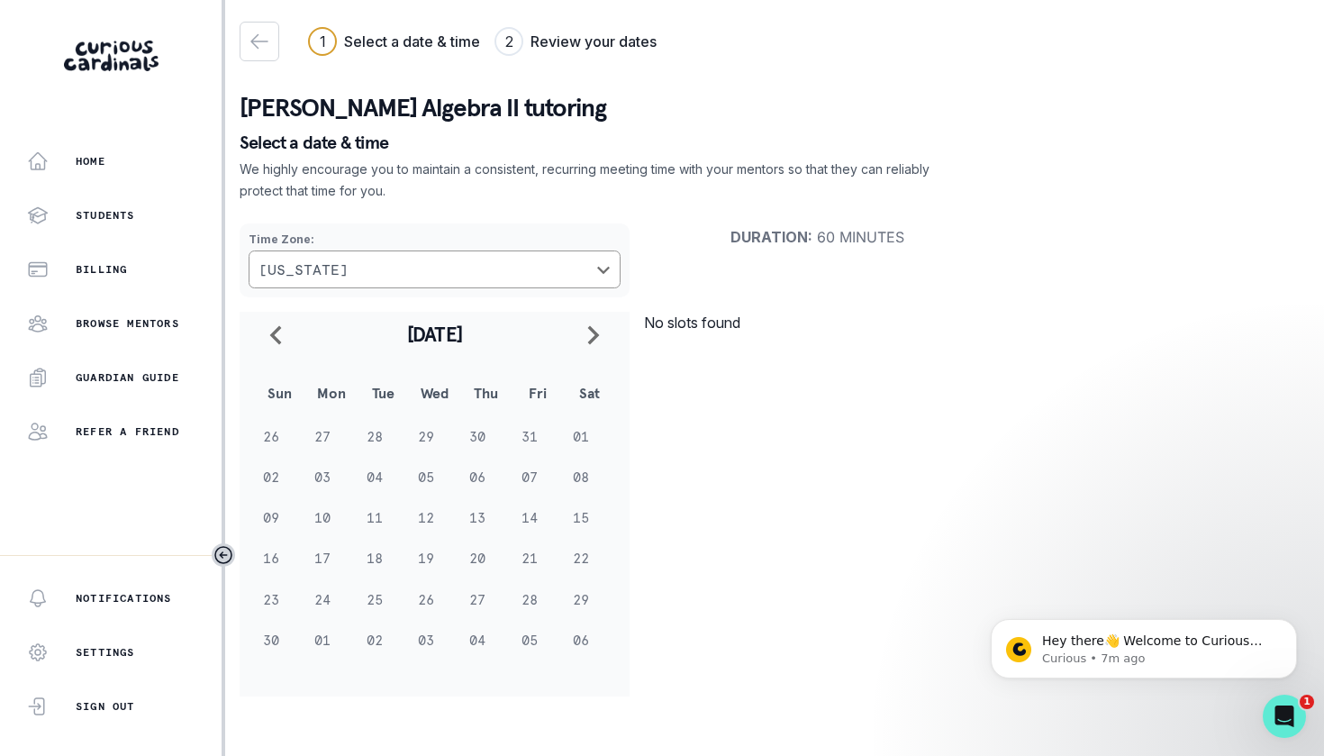
click at [403, 487] on td "04" at bounding box center [383, 477] width 51 height 41
